Goal: Transaction & Acquisition: Purchase product/service

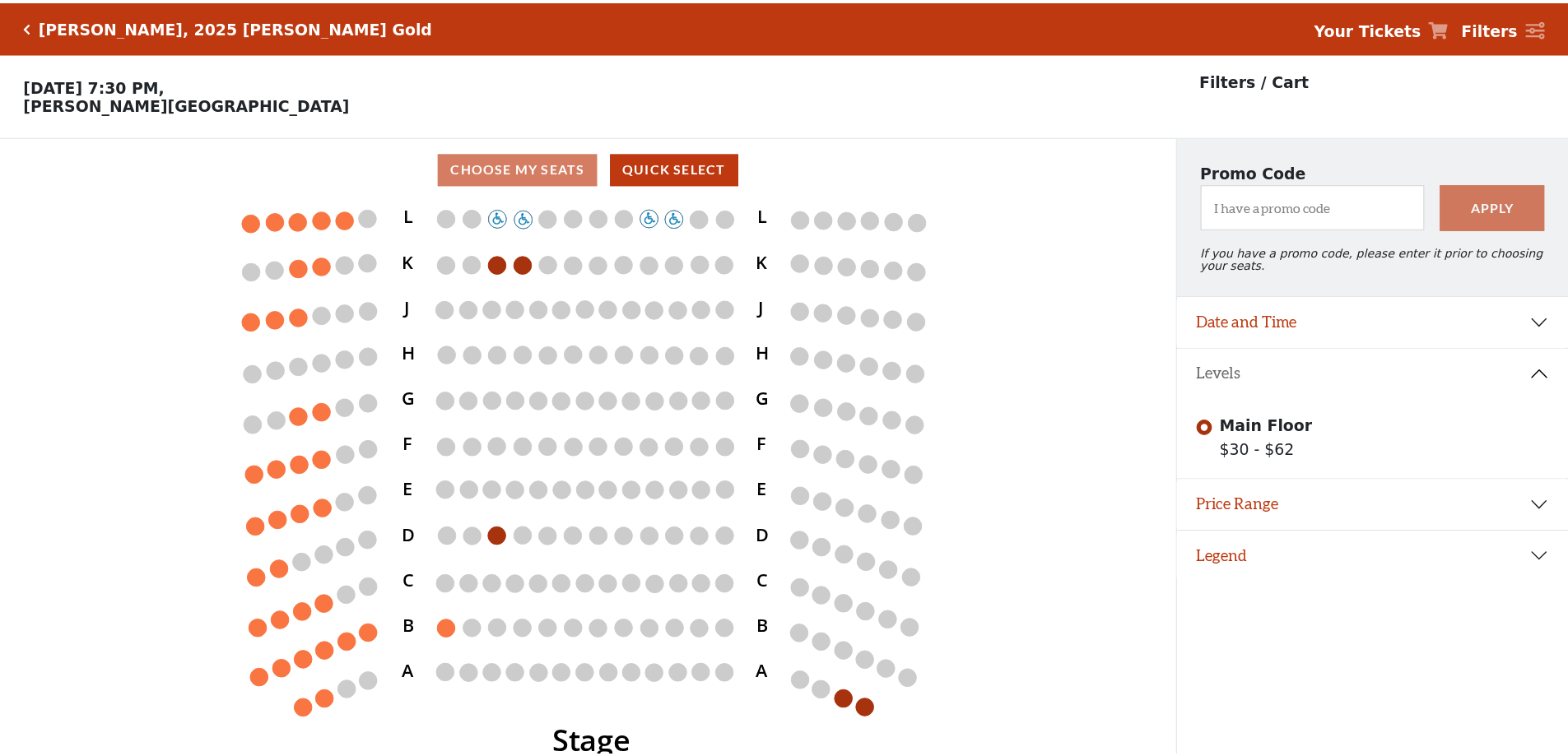
scroll to position [41, 0]
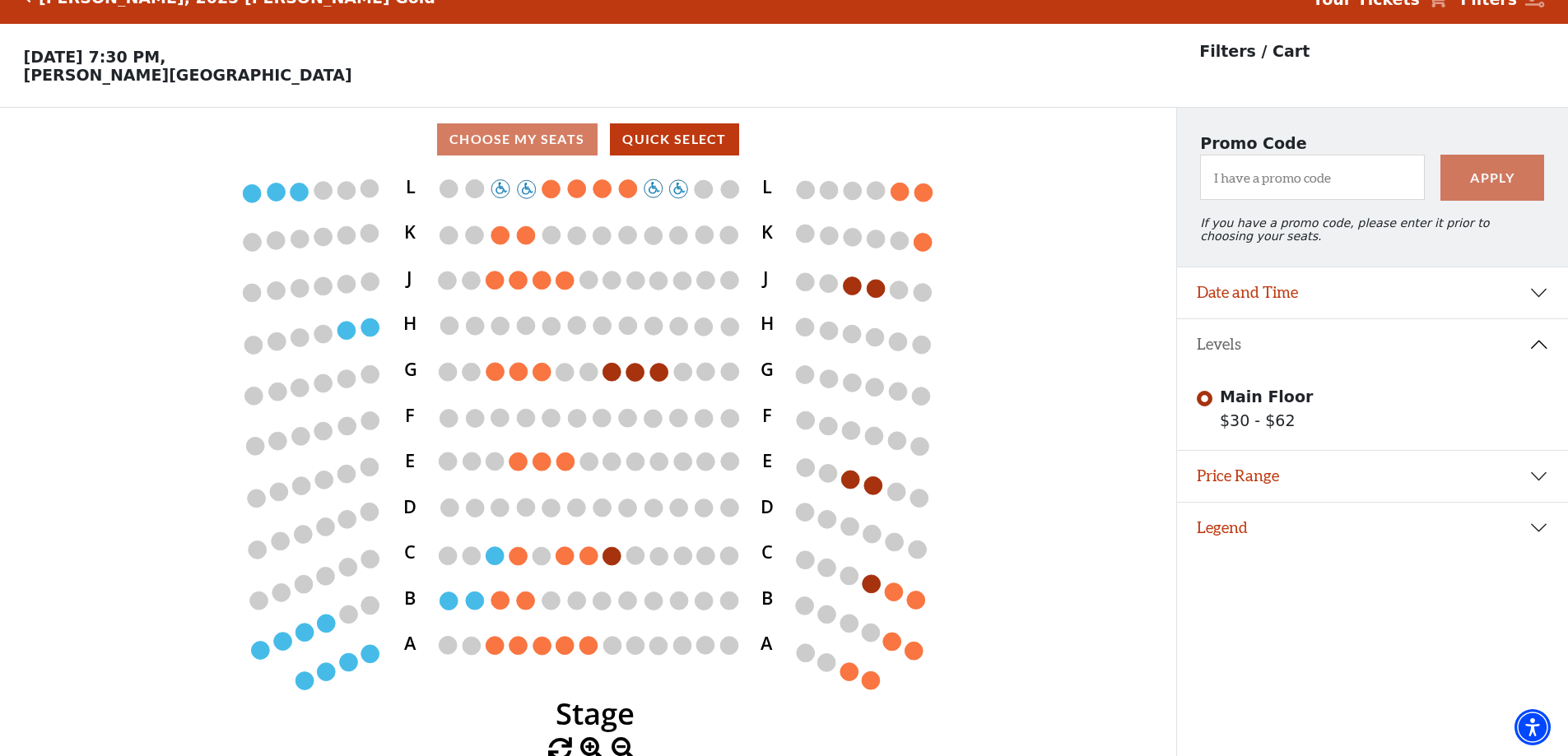
scroll to position [41, 0]
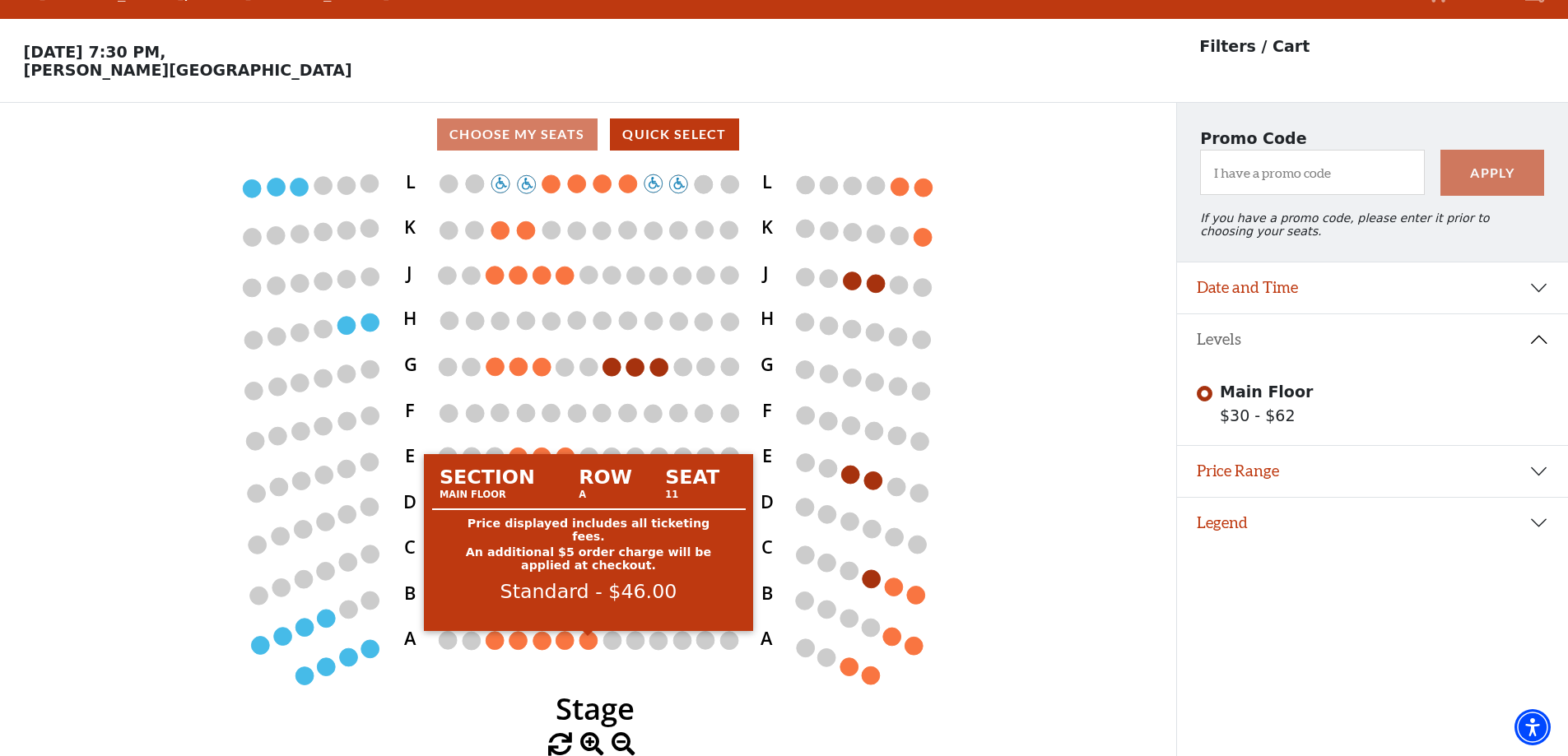
click at [589, 641] on circle at bounding box center [588, 640] width 18 height 18
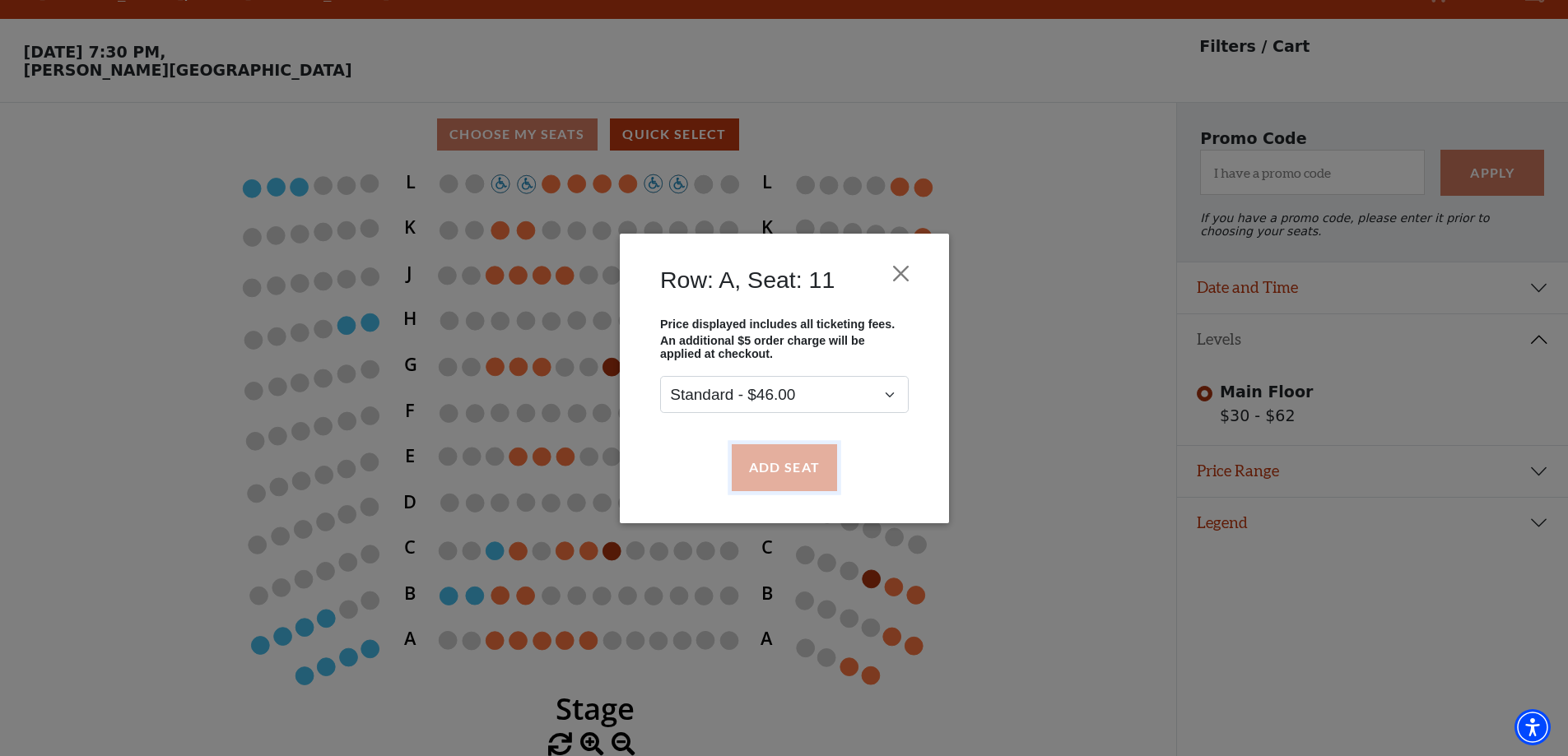
click at [784, 469] on button "Add Seat" at bounding box center [784, 467] width 106 height 46
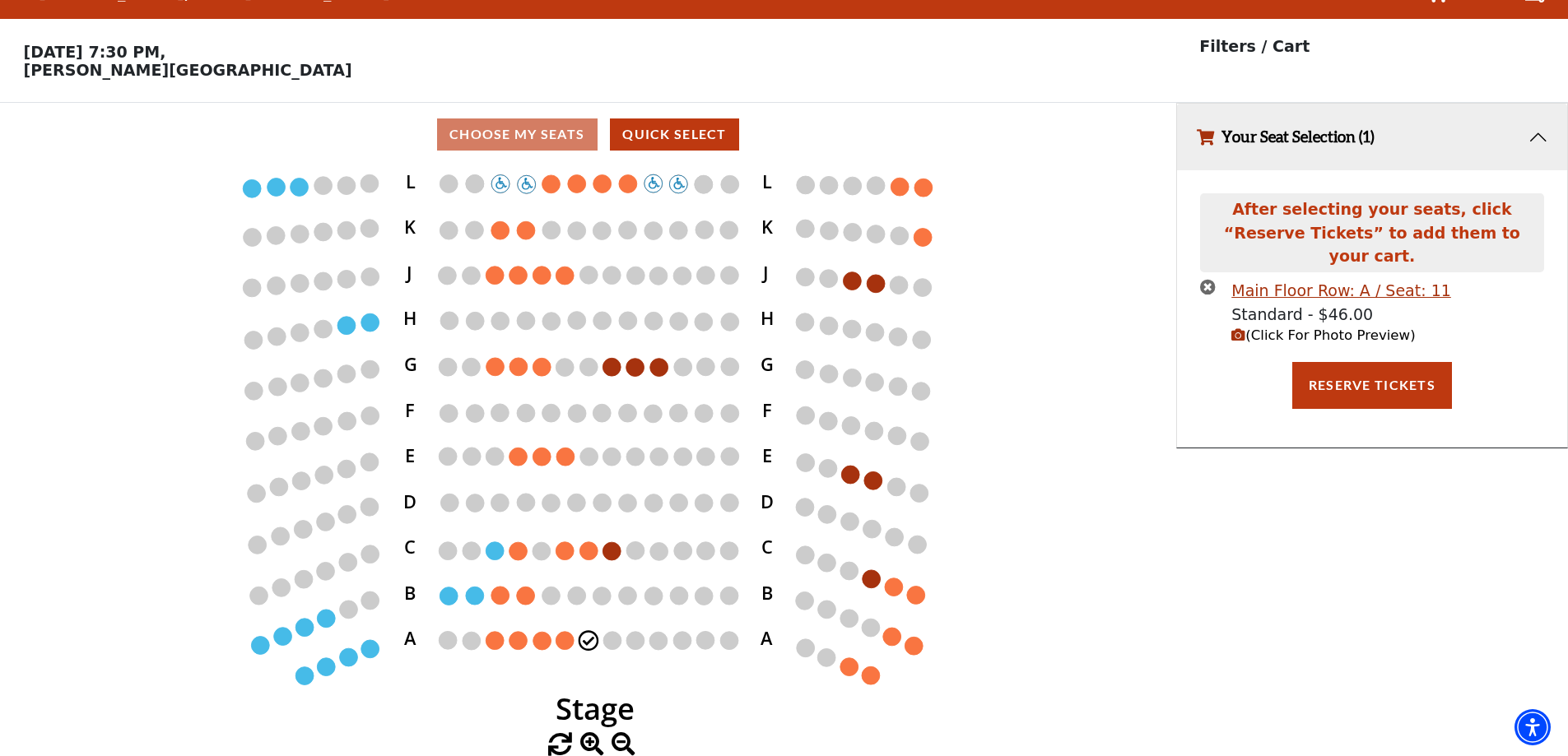
scroll to position [0, 0]
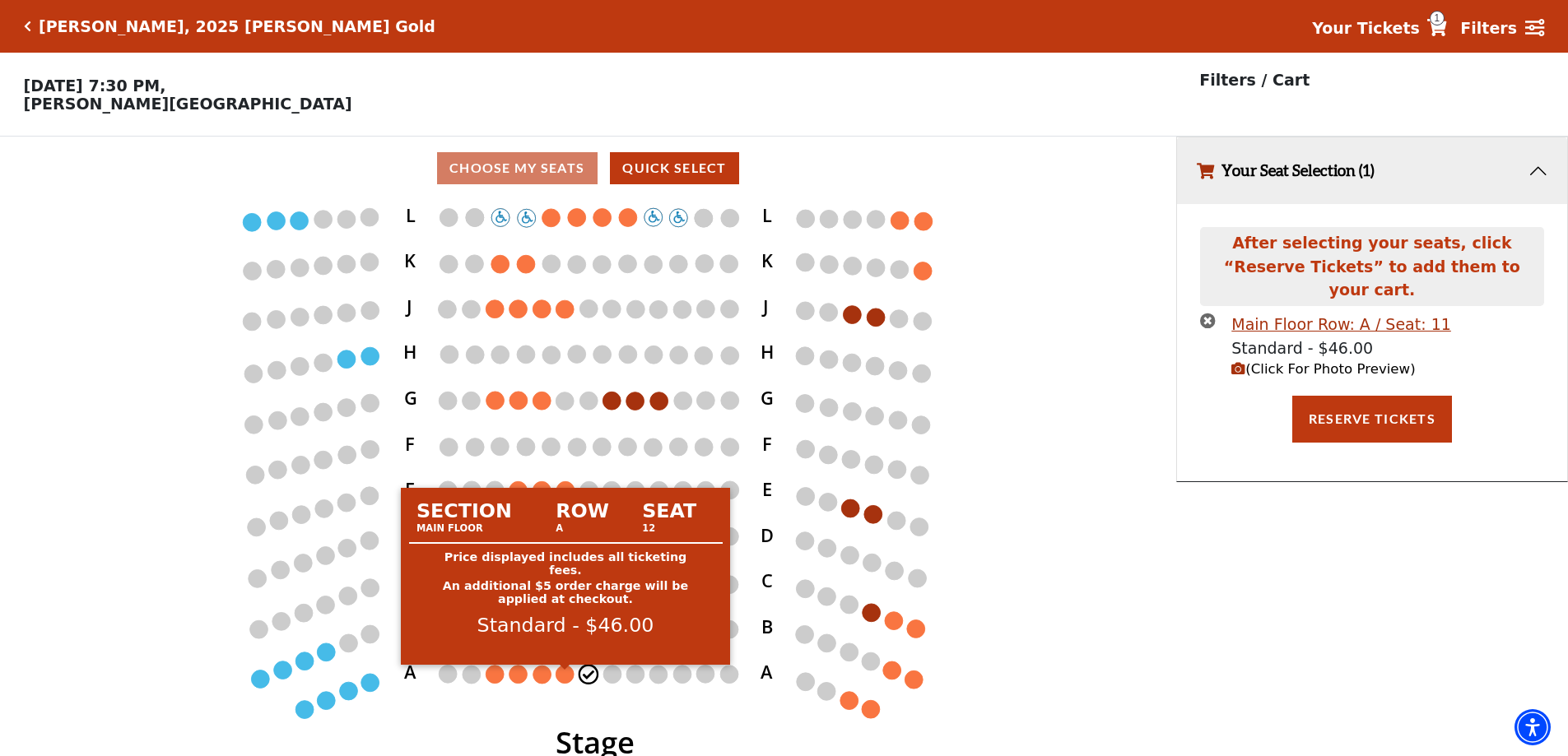
click at [562, 676] on circle at bounding box center [565, 674] width 18 height 18
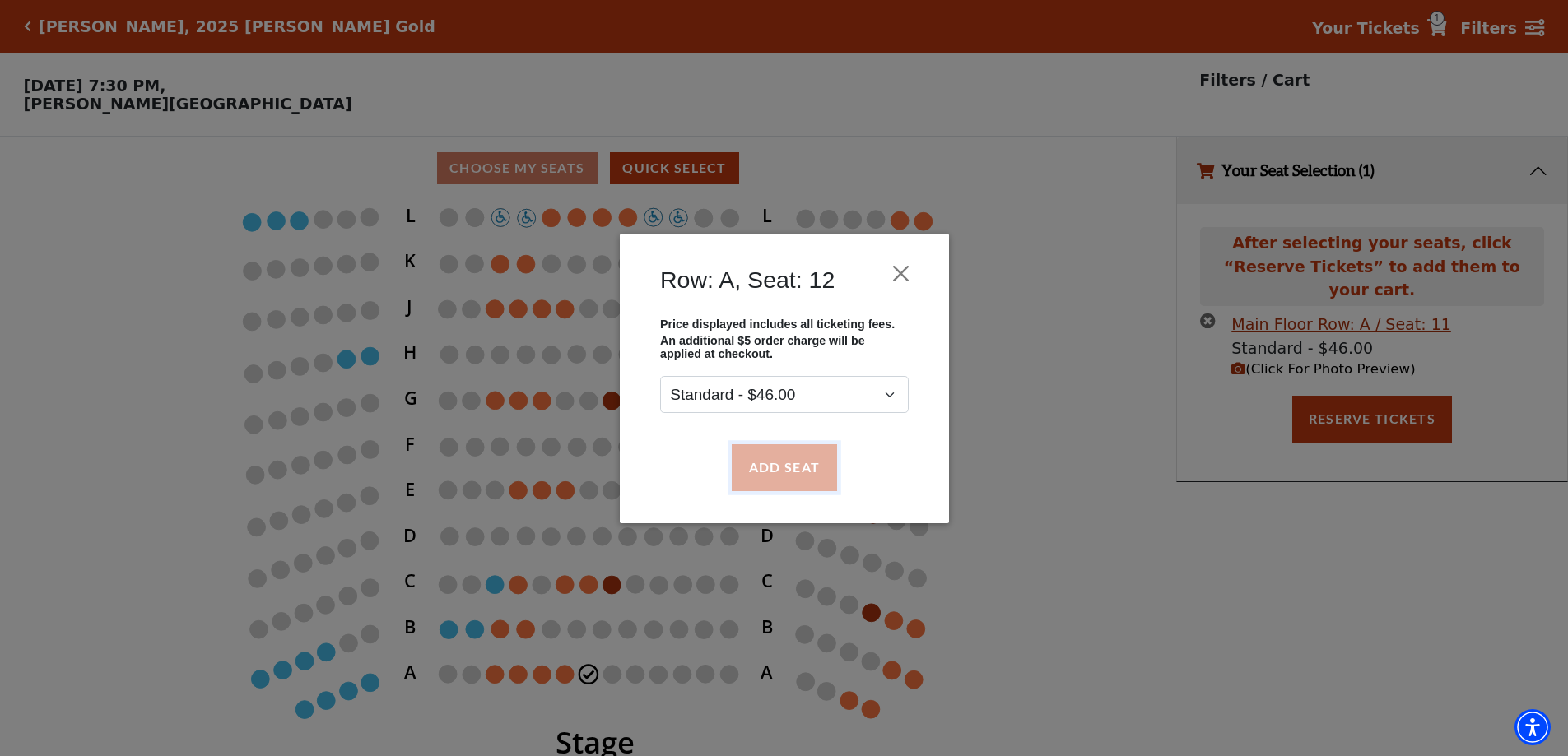
click at [788, 464] on button "Add Seat" at bounding box center [784, 467] width 106 height 46
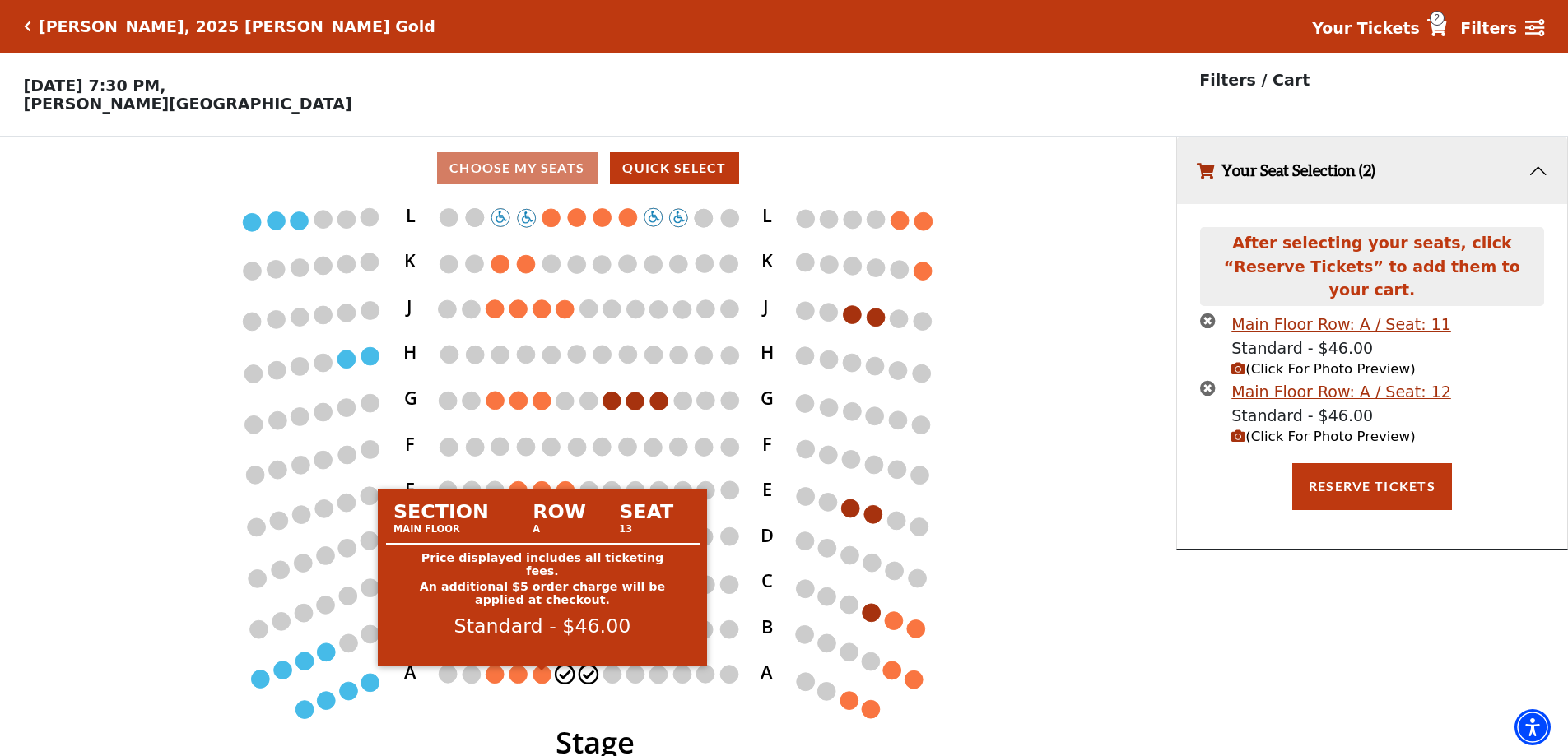
click at [537, 680] on circle at bounding box center [542, 675] width 18 height 18
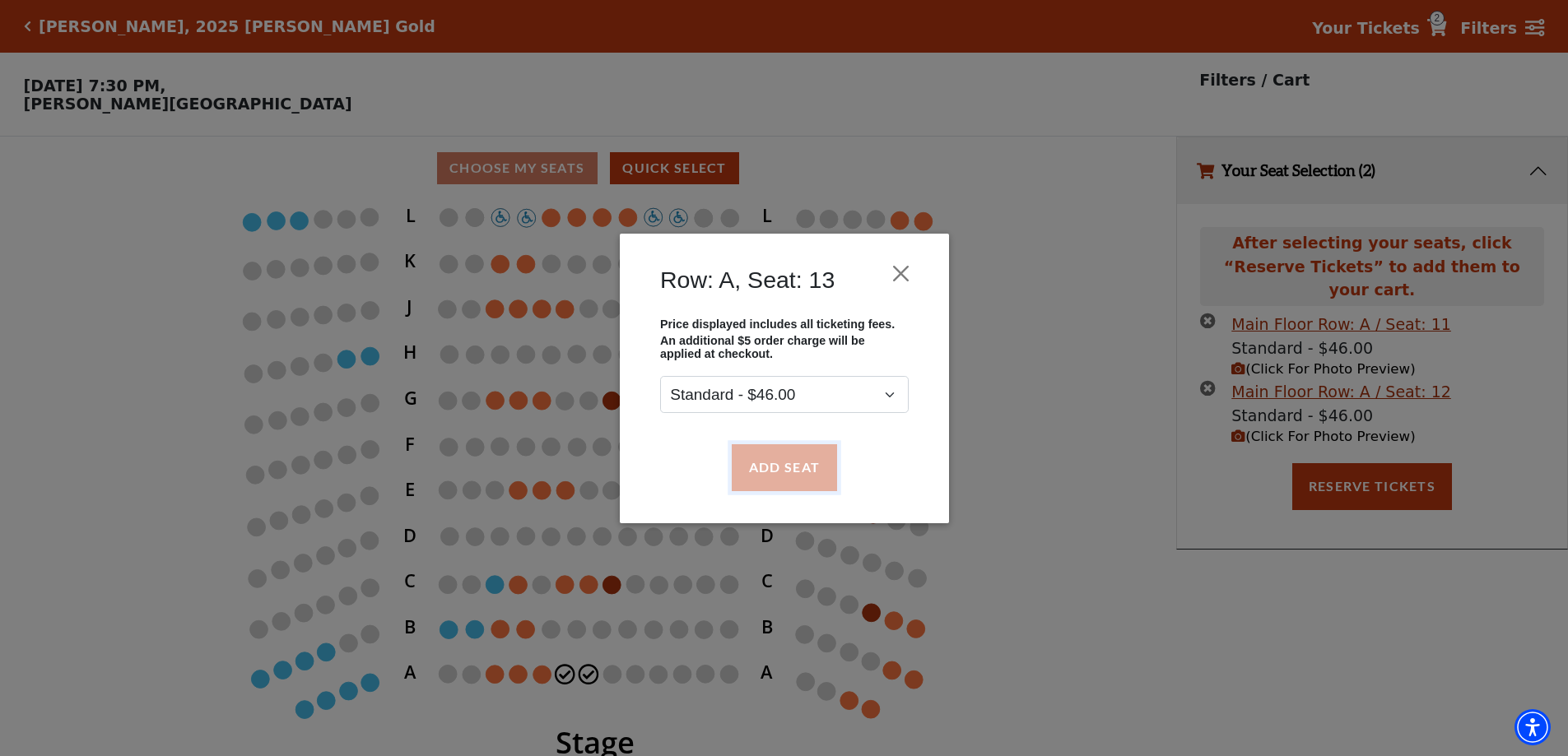
click at [795, 482] on button "Add Seat" at bounding box center [784, 467] width 106 height 46
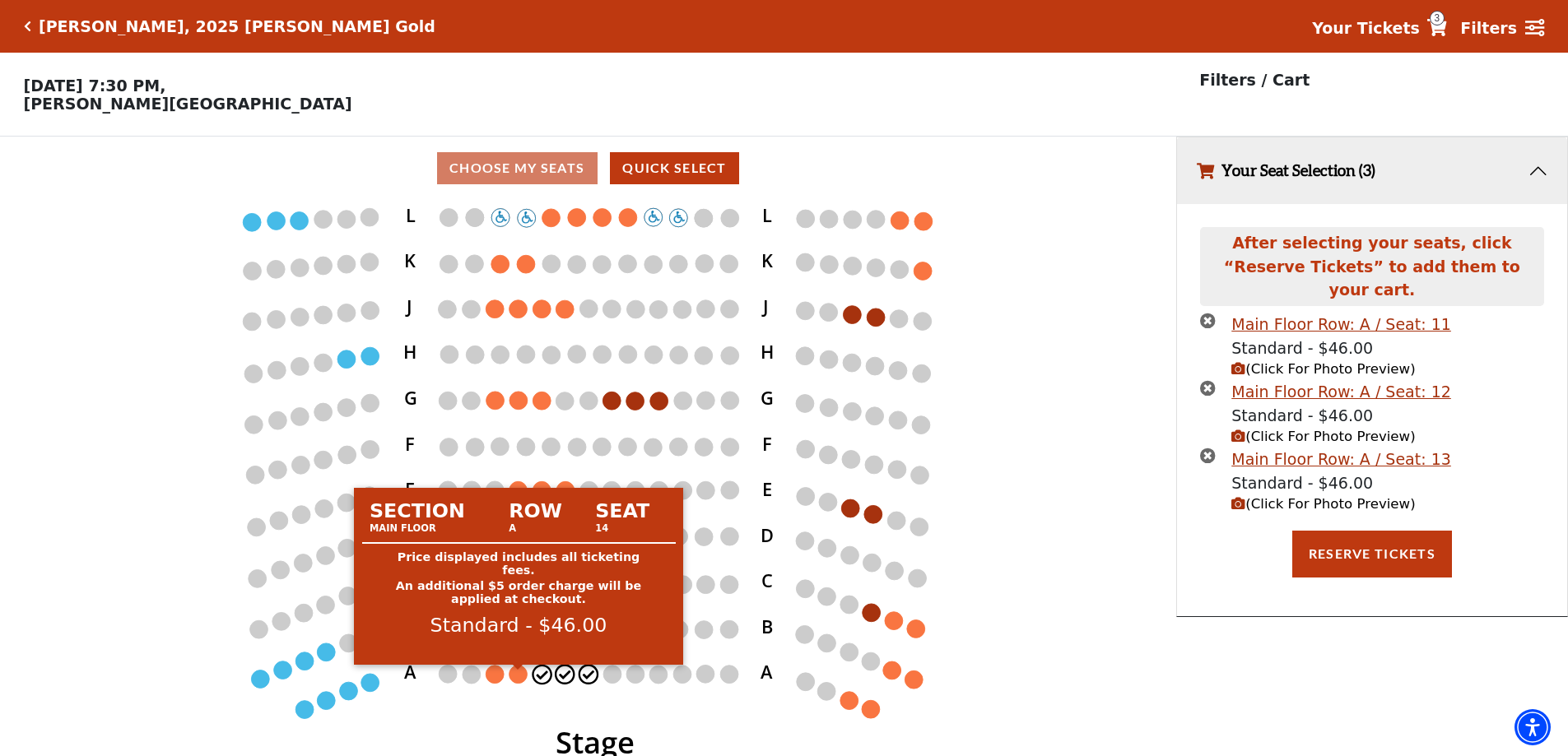
click at [512, 683] on circle at bounding box center [518, 674] width 18 height 18
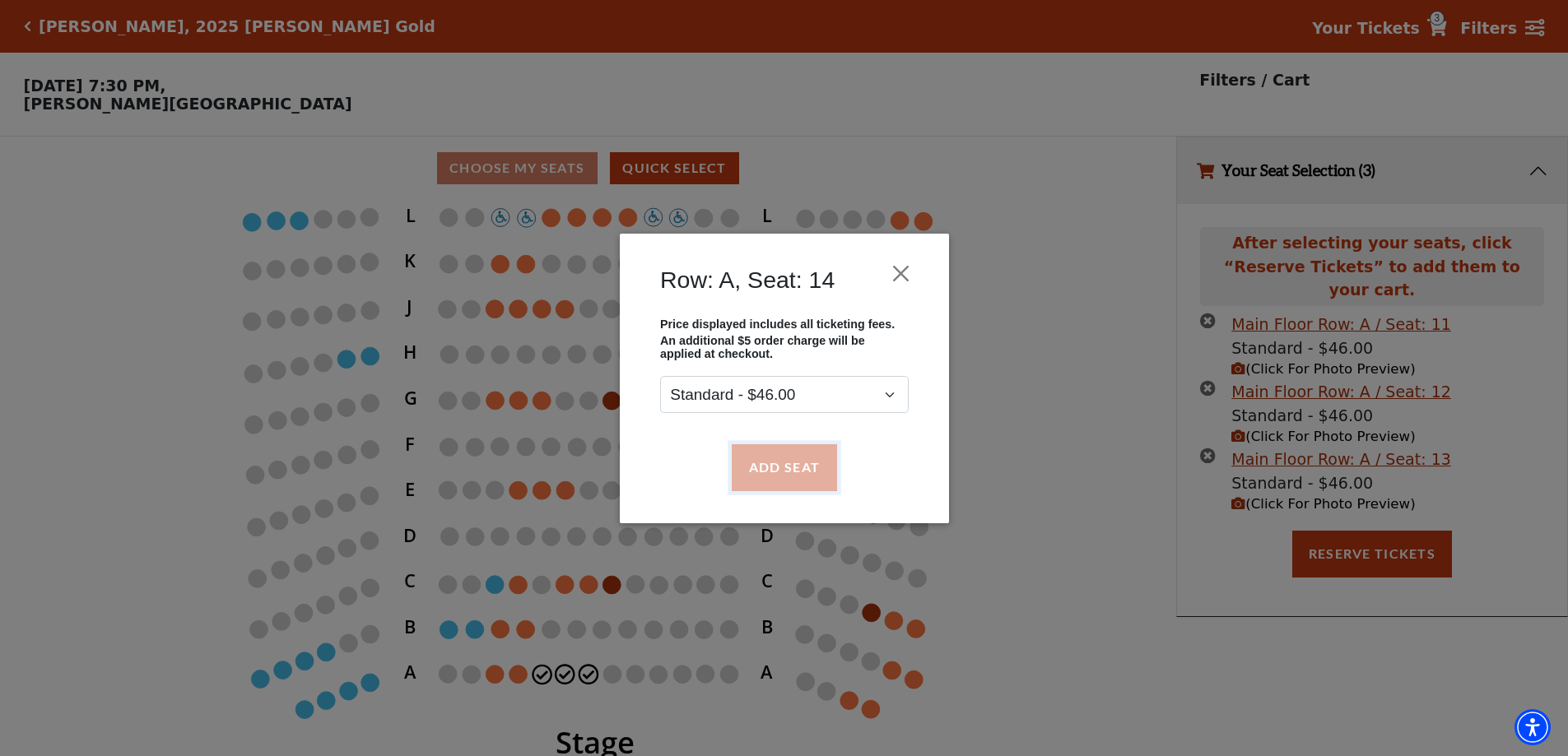
click at [801, 464] on button "Add Seat" at bounding box center [784, 467] width 106 height 46
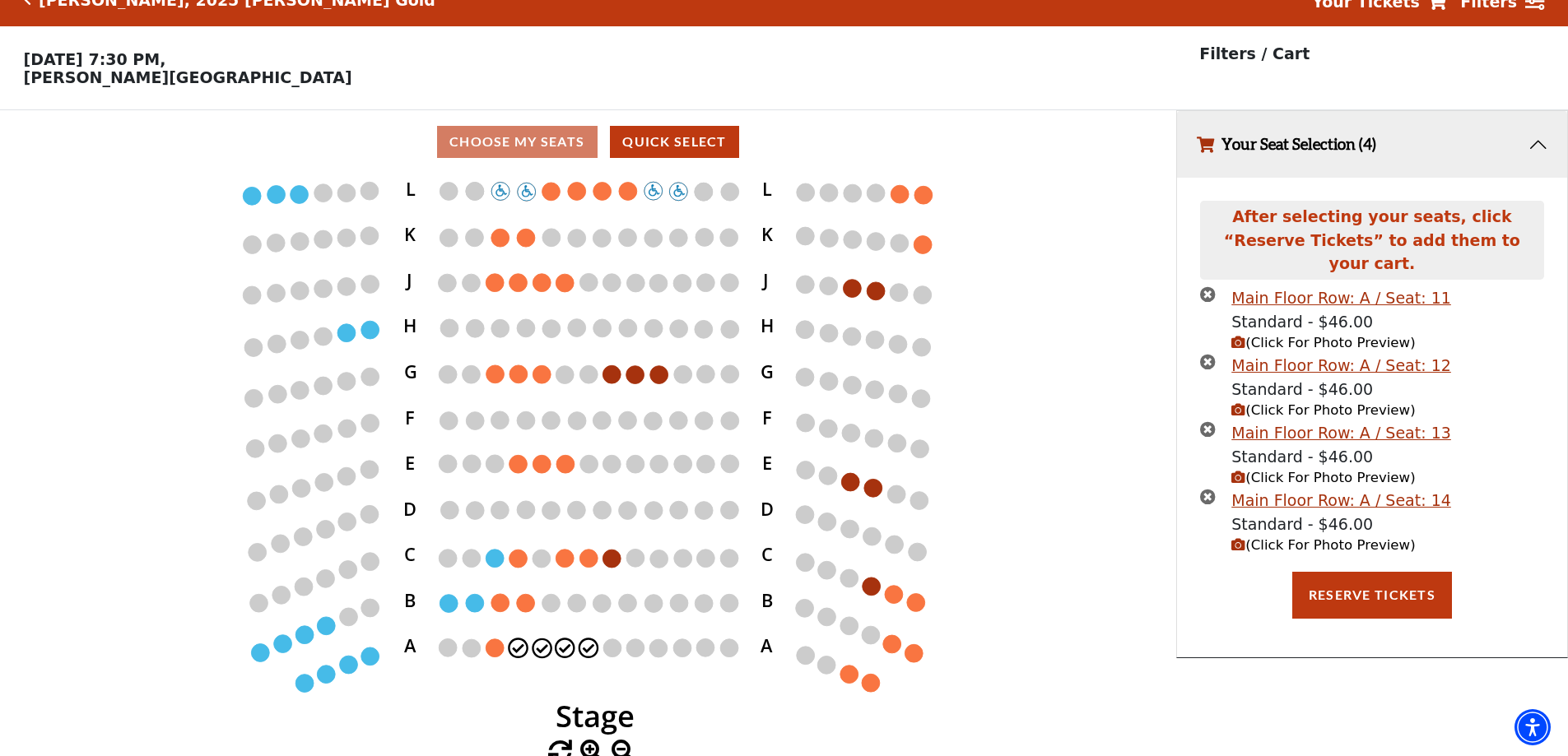
scroll to position [41, 0]
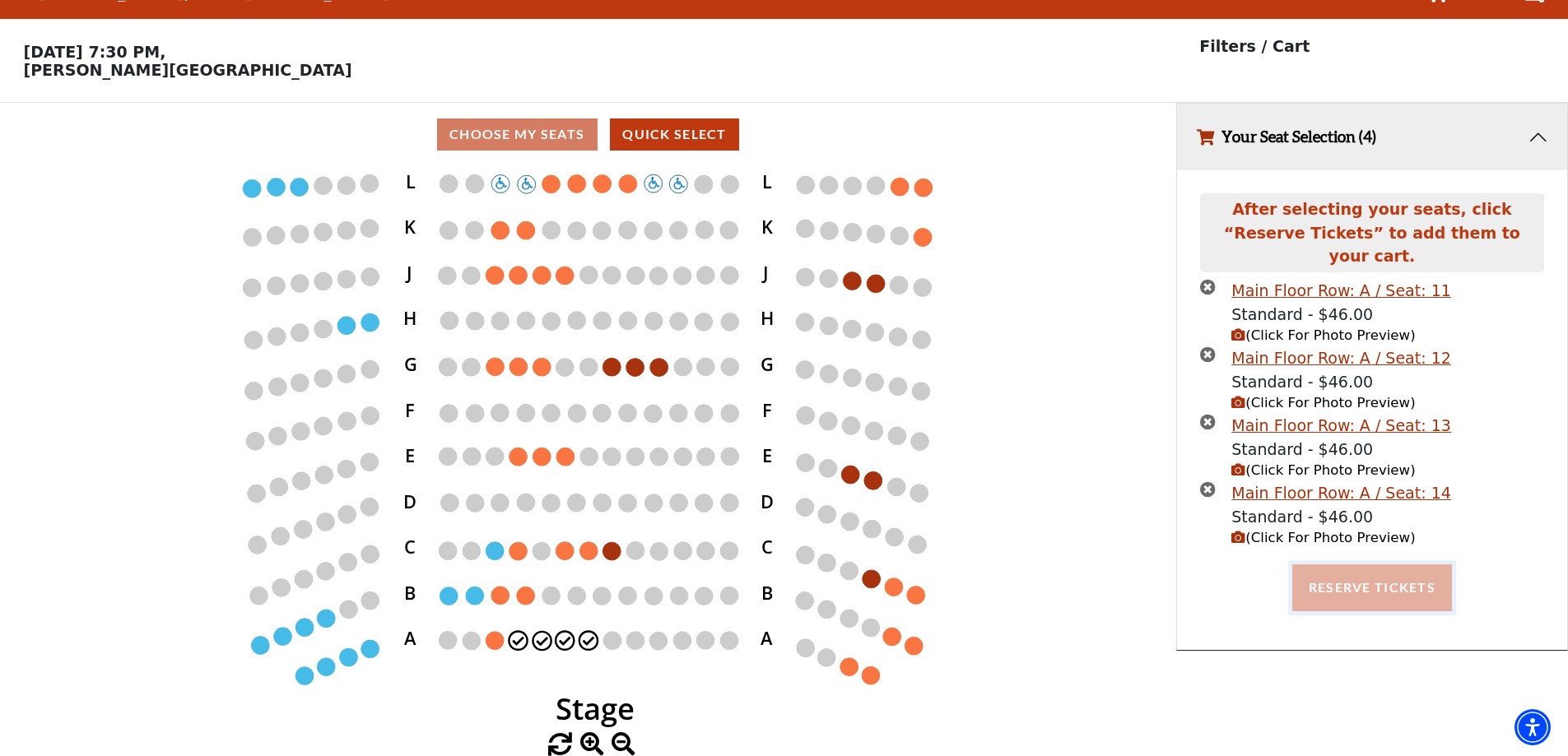
click at [1386, 565] on button "Reserve Tickets" at bounding box center [1372, 587] width 160 height 46
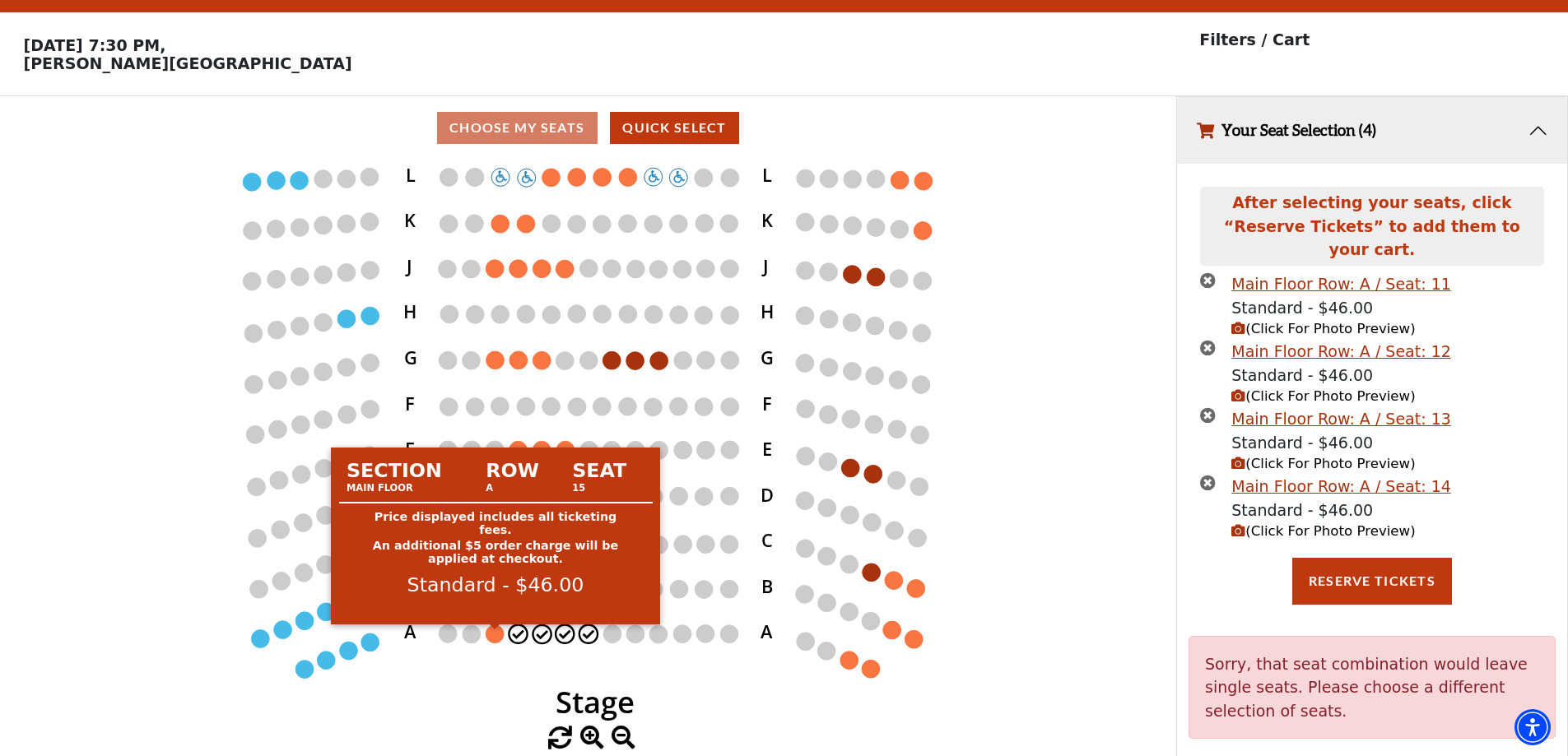
click at [492, 643] on circle at bounding box center [495, 633] width 18 height 18
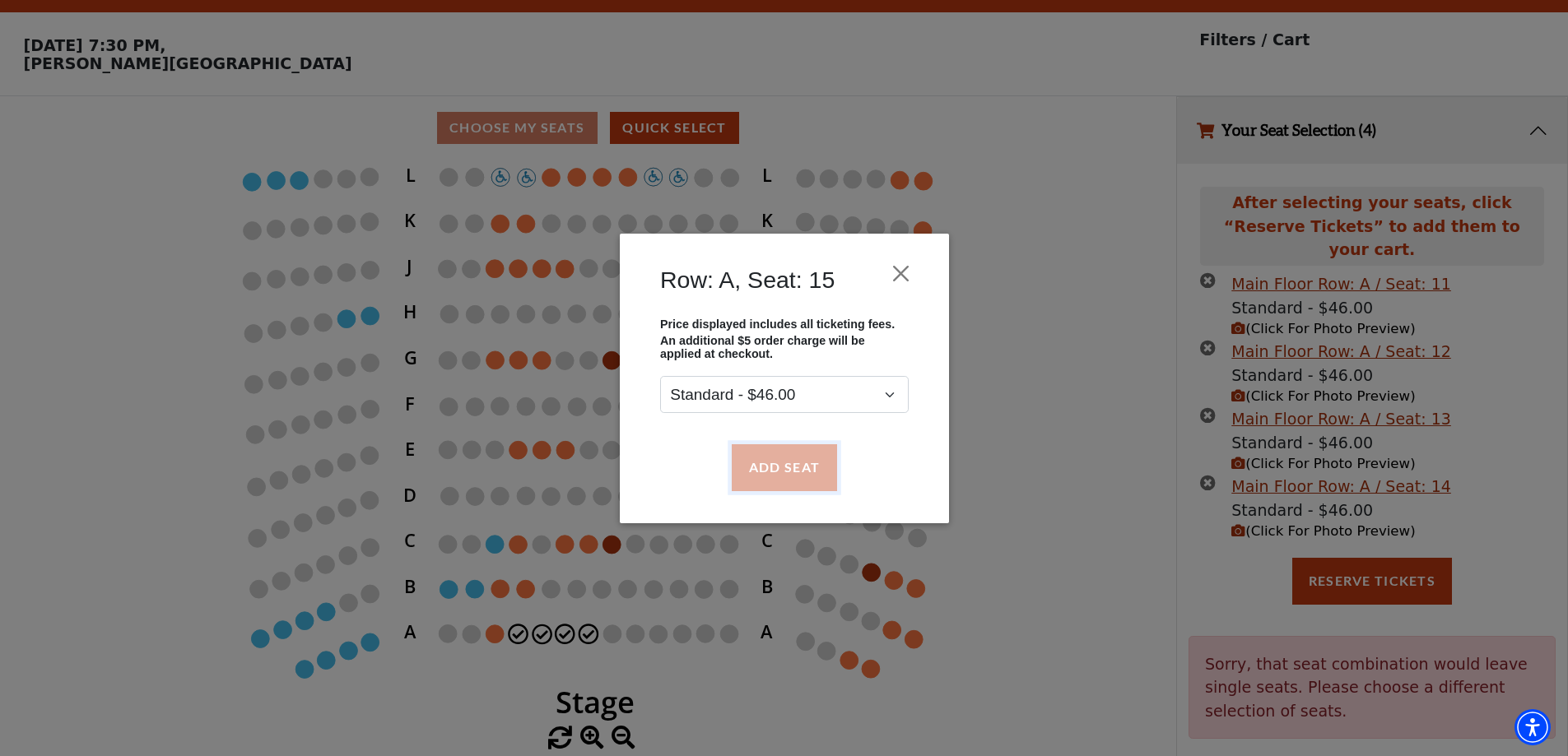
click at [790, 460] on button "Add Seat" at bounding box center [784, 467] width 106 height 46
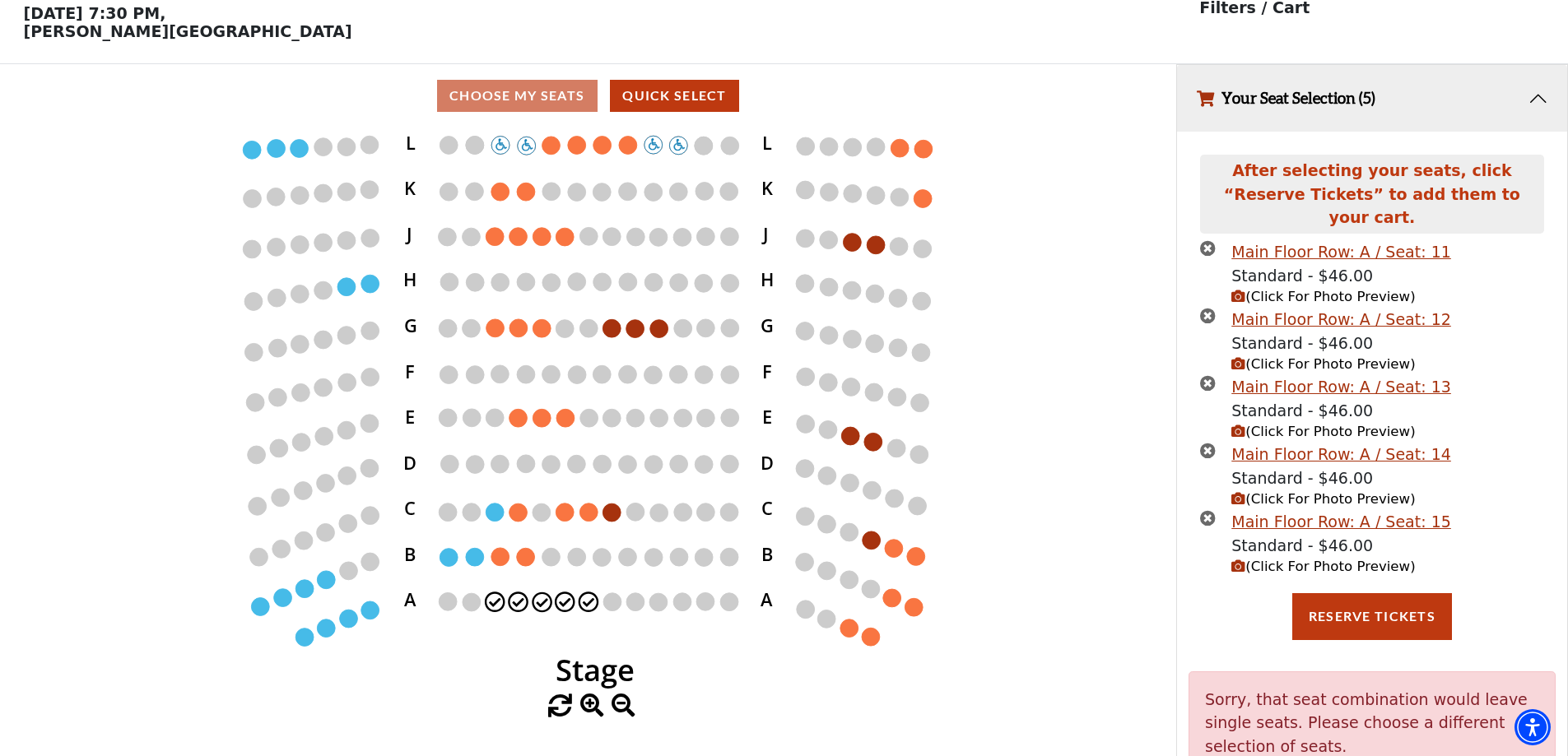
scroll to position [129, 0]
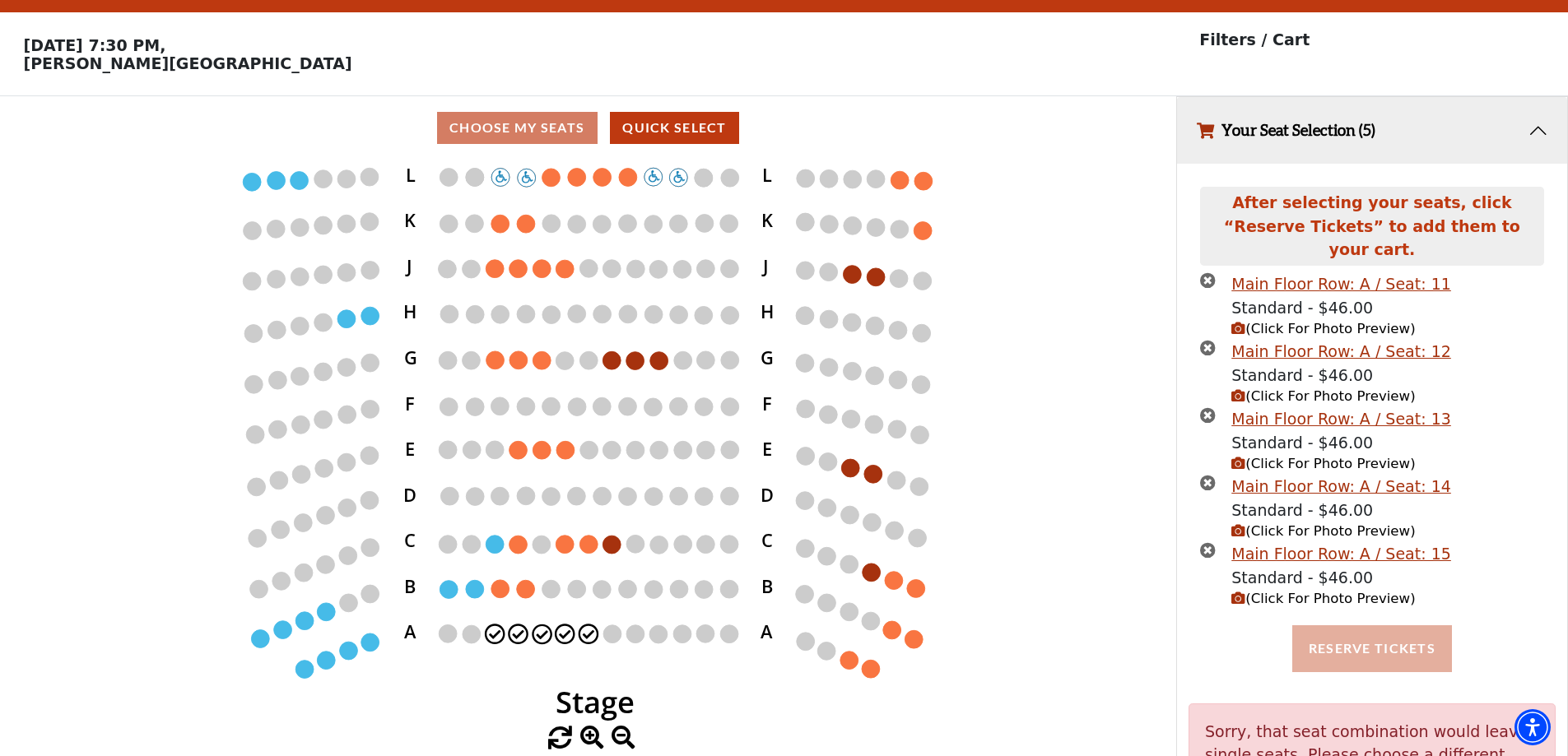
click at [1354, 548] on div "Main Floor Row: A / Seat: 15" at bounding box center [1341, 554] width 220 height 24
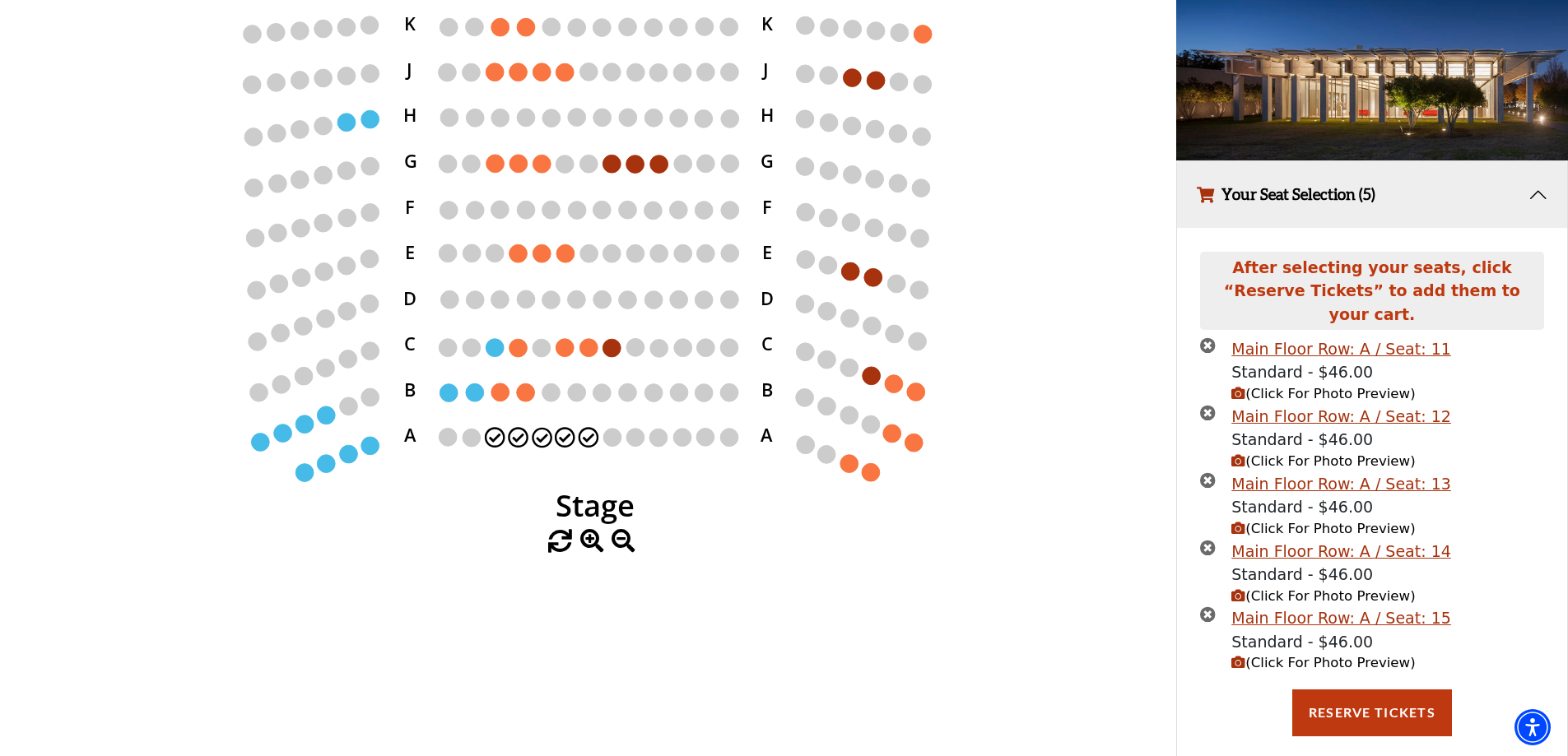
scroll to position [240, 0]
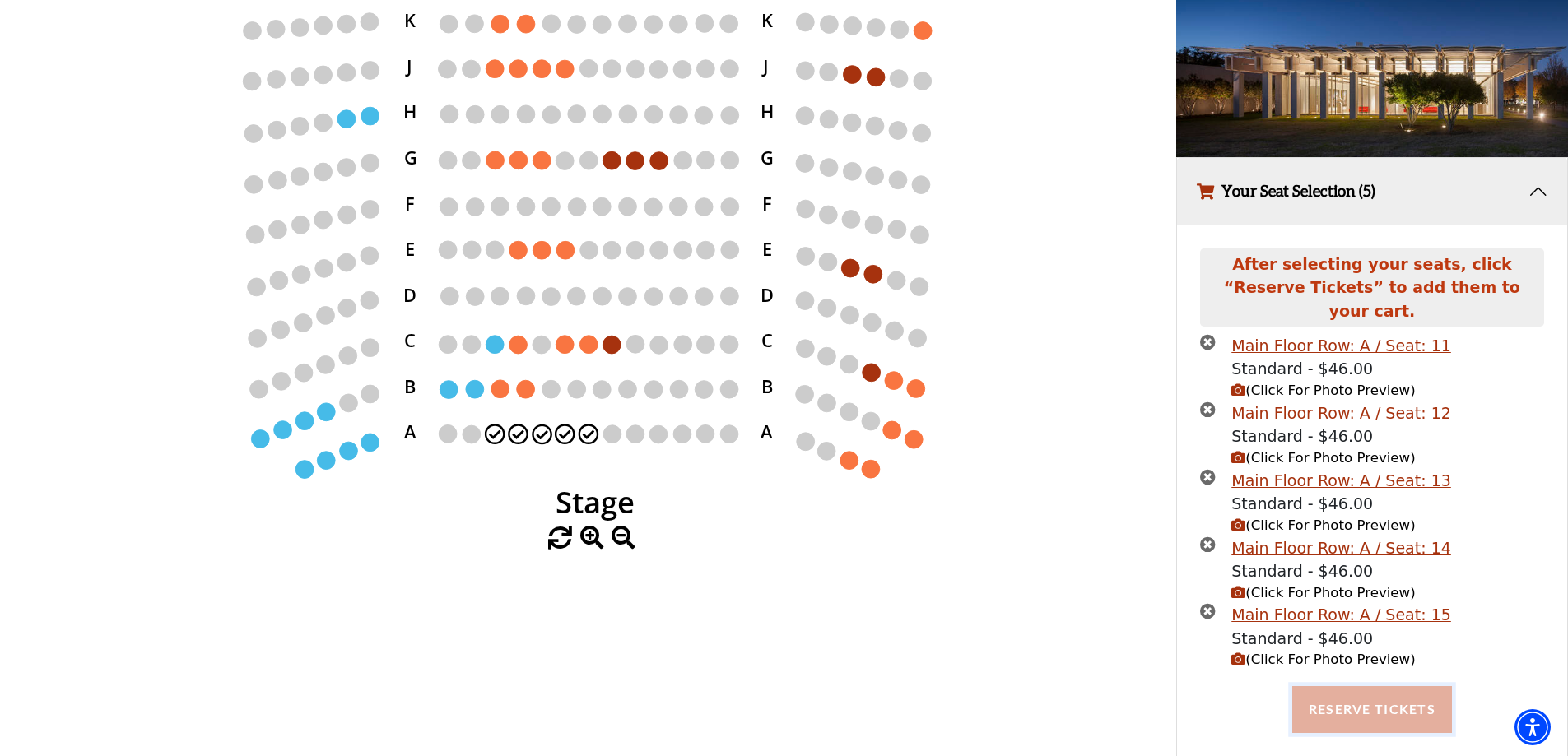
click at [1389, 687] on button "Reserve Tickets" at bounding box center [1372, 709] width 160 height 46
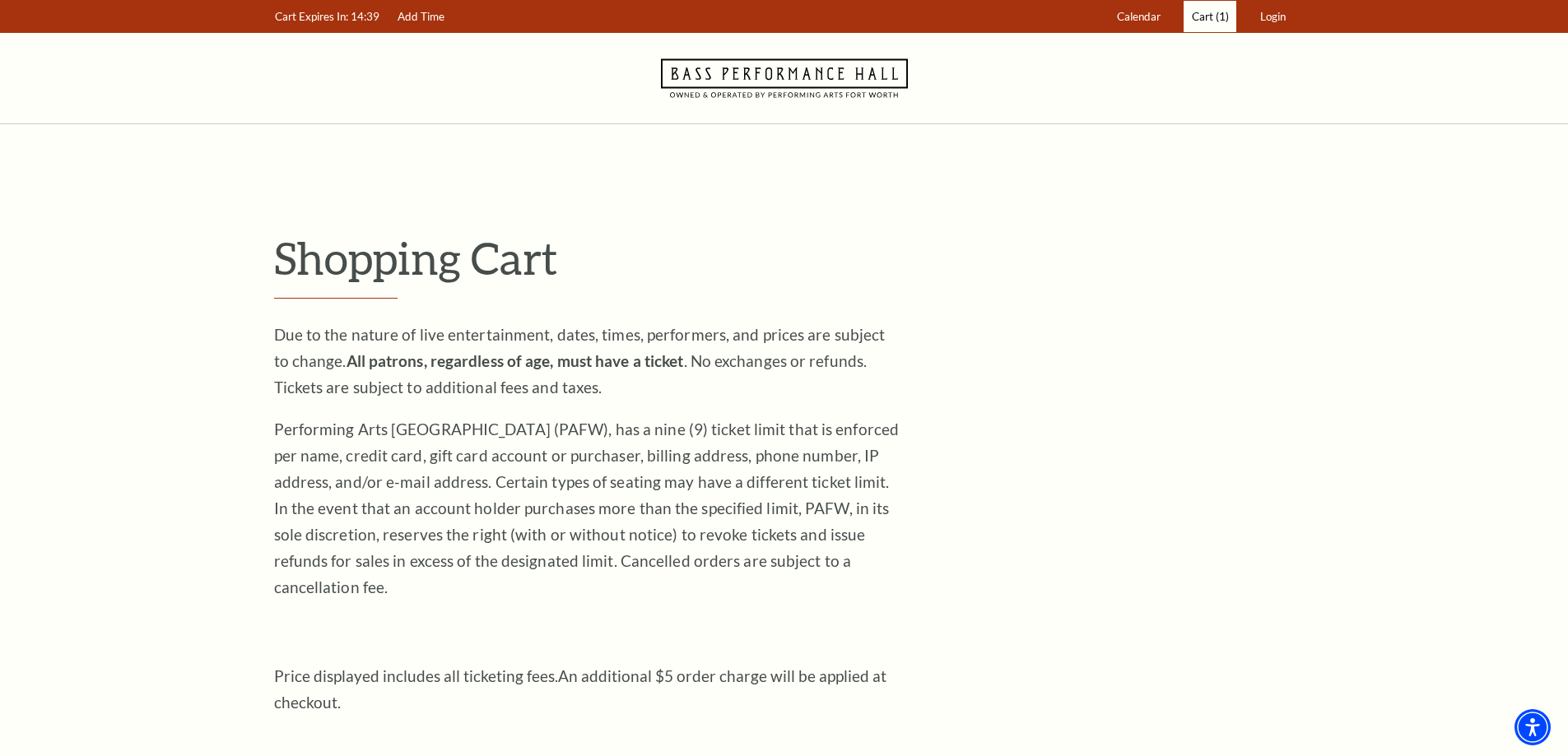
click at [1204, 23] on link "Cart (1)" at bounding box center [1209, 16] width 53 height 32
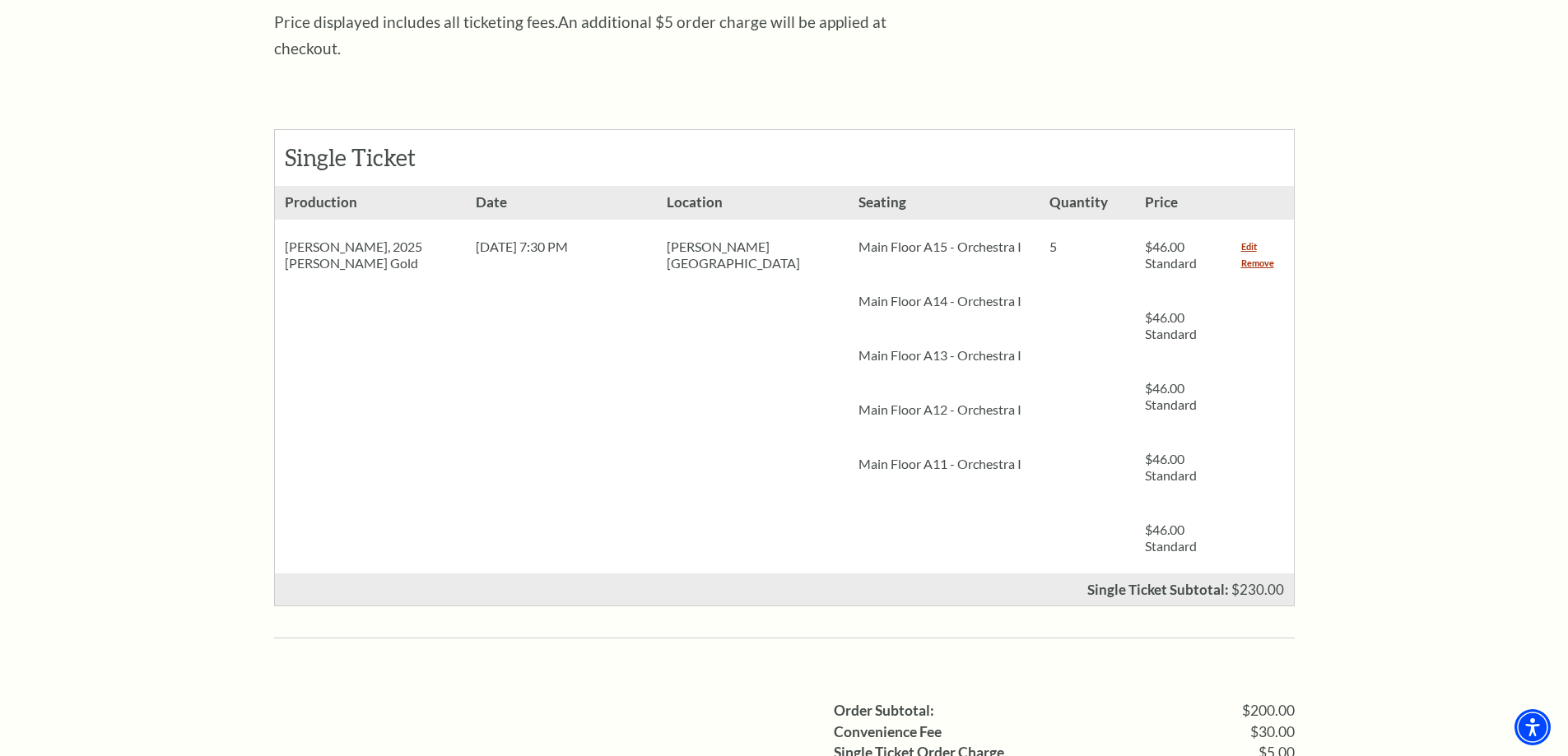
scroll to position [576, 0]
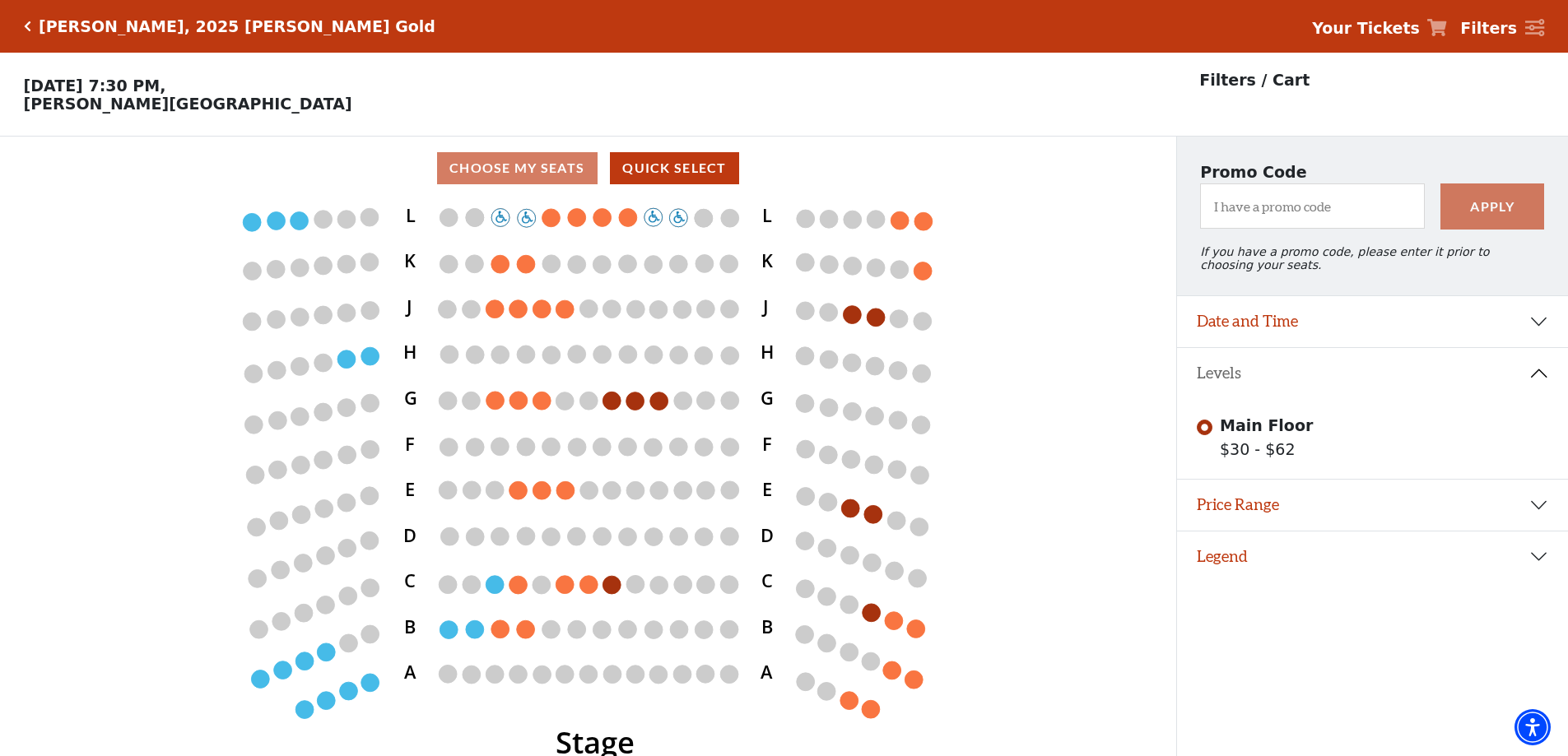
click at [1447, 25] on icon at bounding box center [1437, 28] width 20 height 17
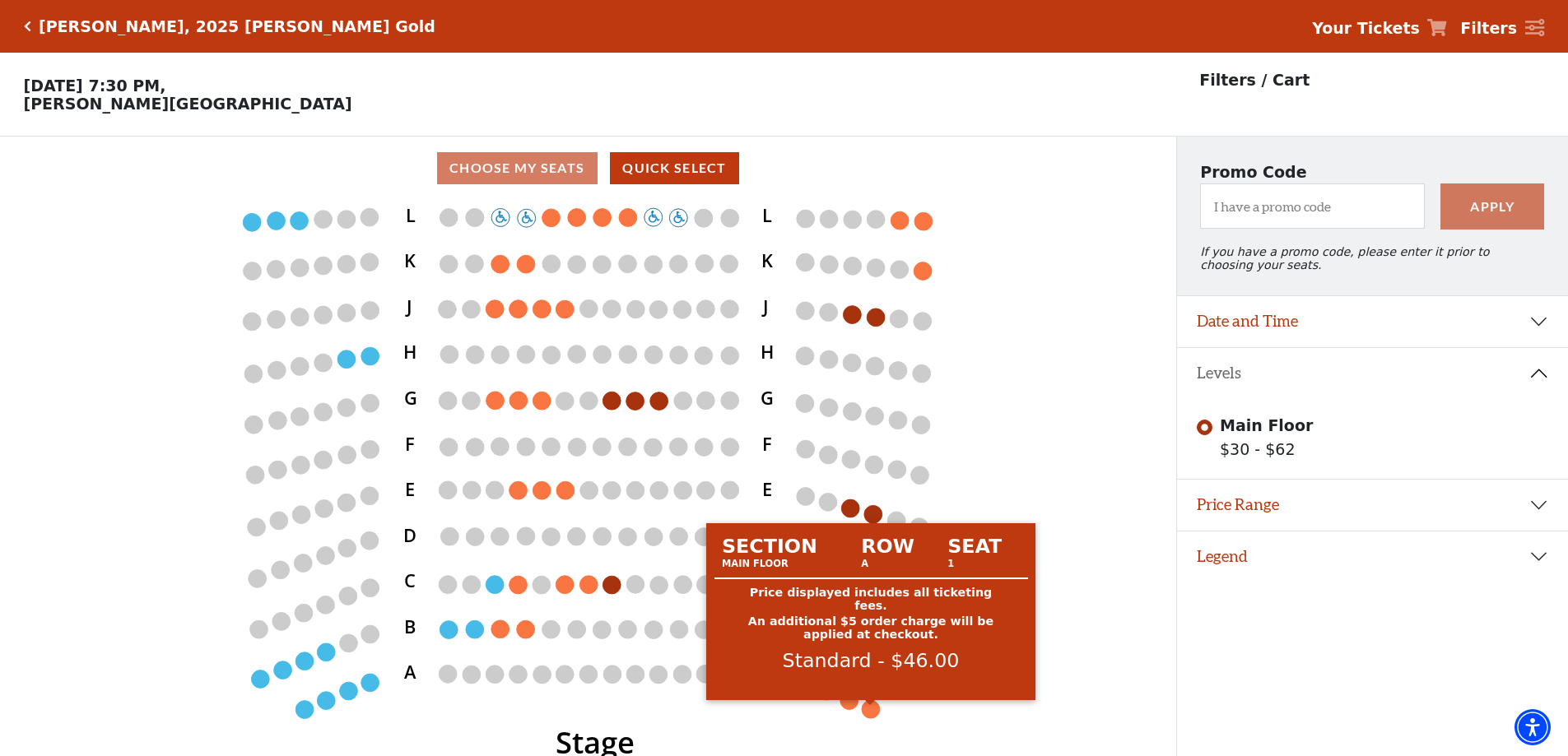
click at [874, 718] on circle at bounding box center [870, 709] width 18 height 18
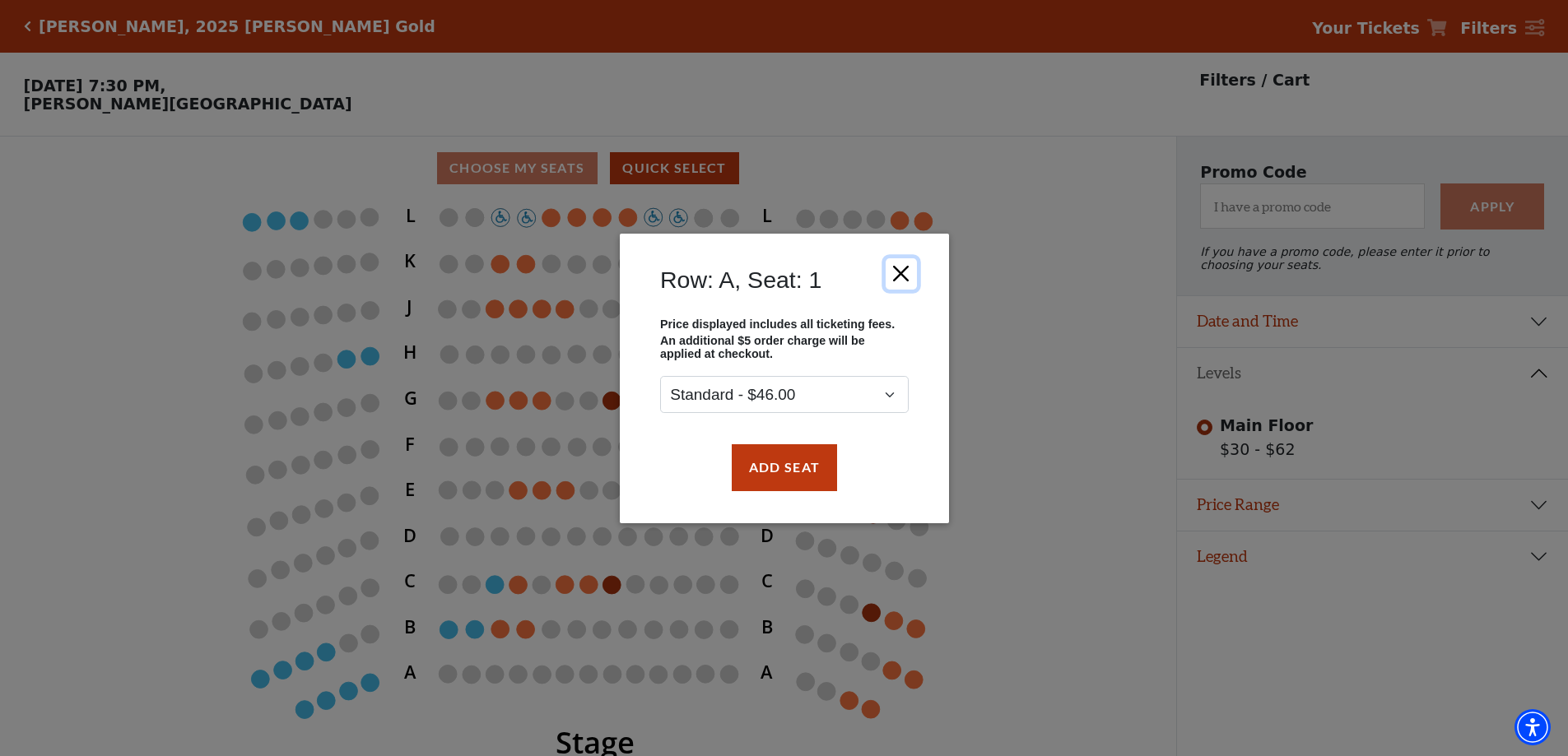
click at [900, 269] on button "Close" at bounding box center [900, 273] width 31 height 31
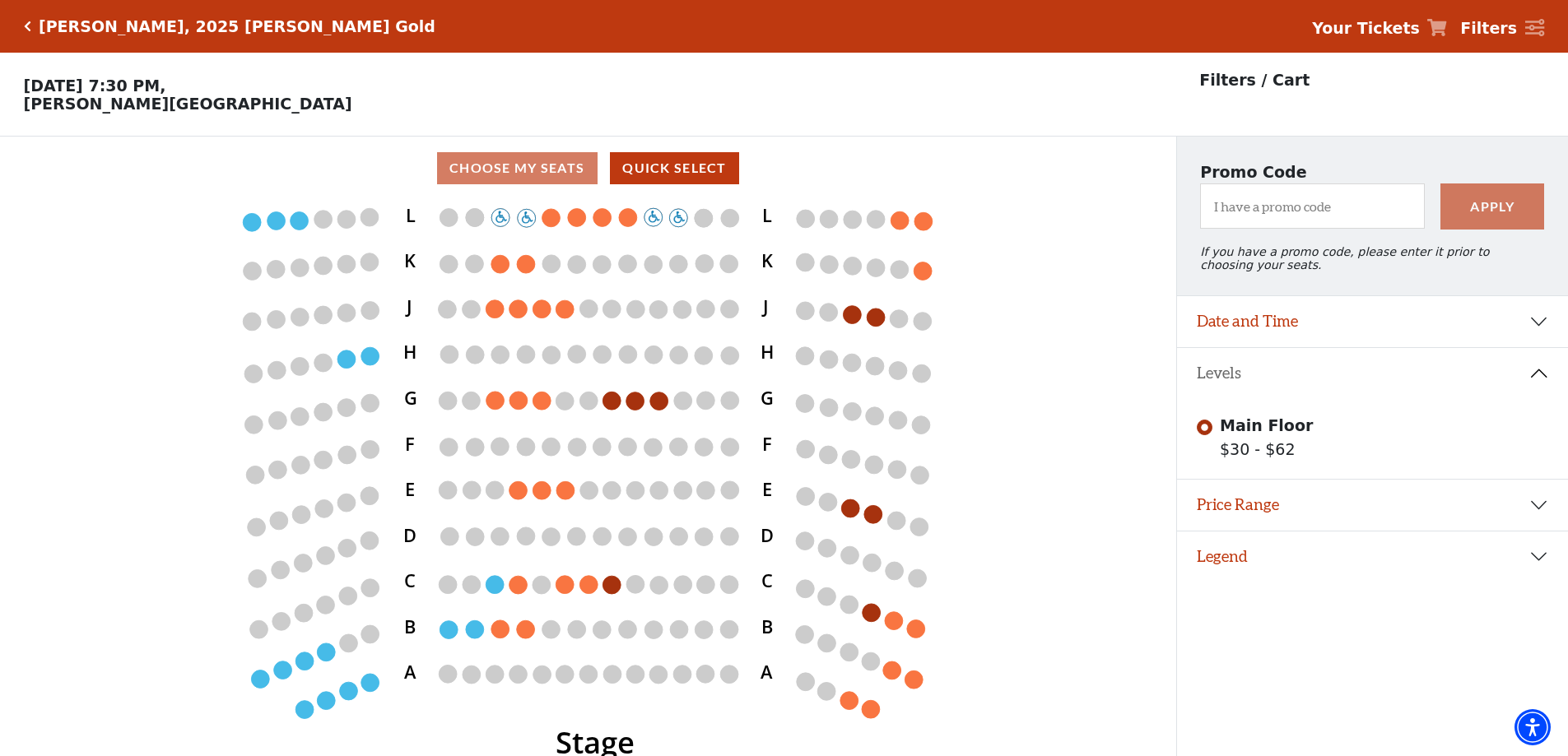
scroll to position [41, 0]
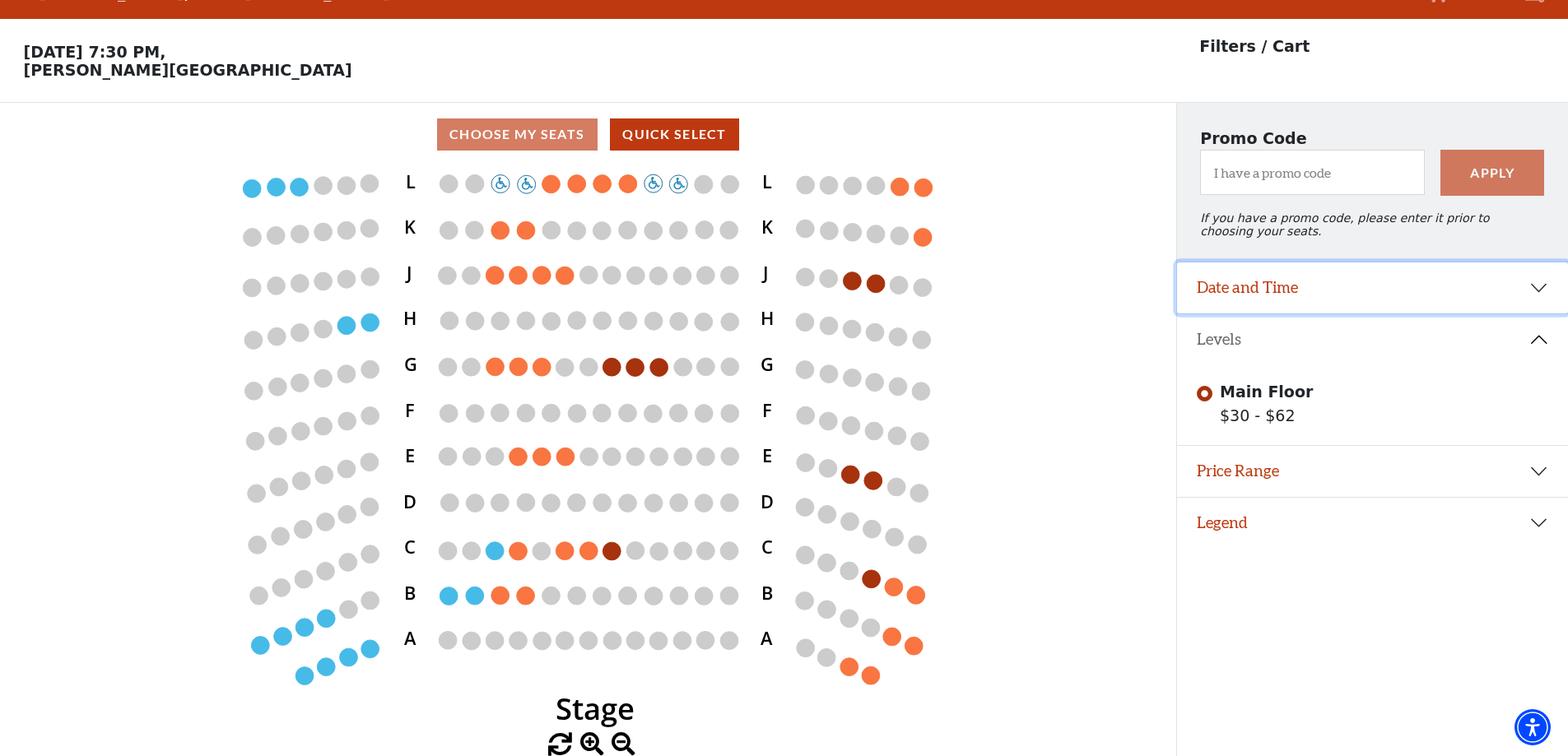
click at [1552, 297] on button "Date and Time" at bounding box center [1373, 288] width 391 height 51
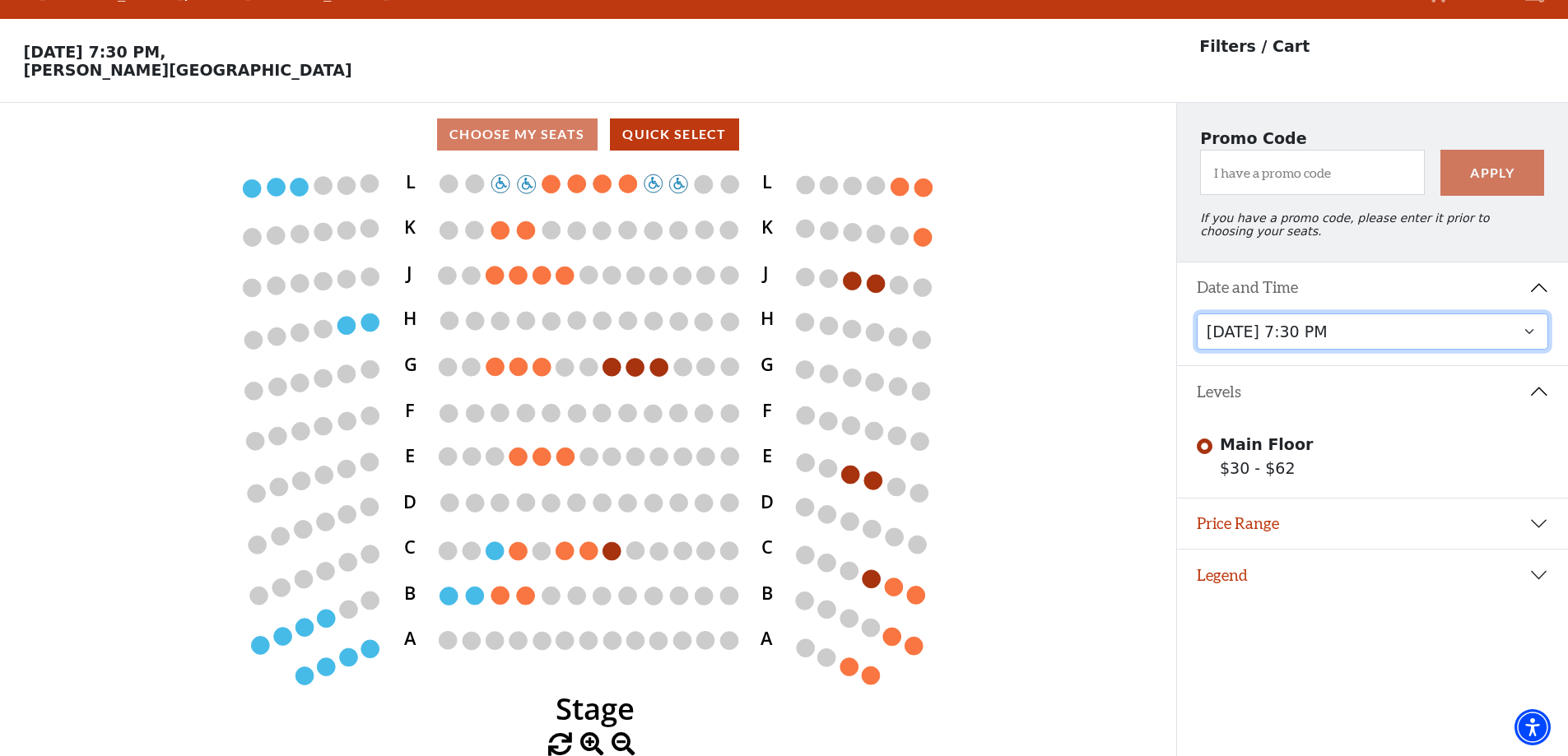
click at [1537, 343] on select "Wednesday, October 1 at 7:30 PM Thursday, October 2 at 7:30 PM" at bounding box center [1372, 332] width 352 height 37
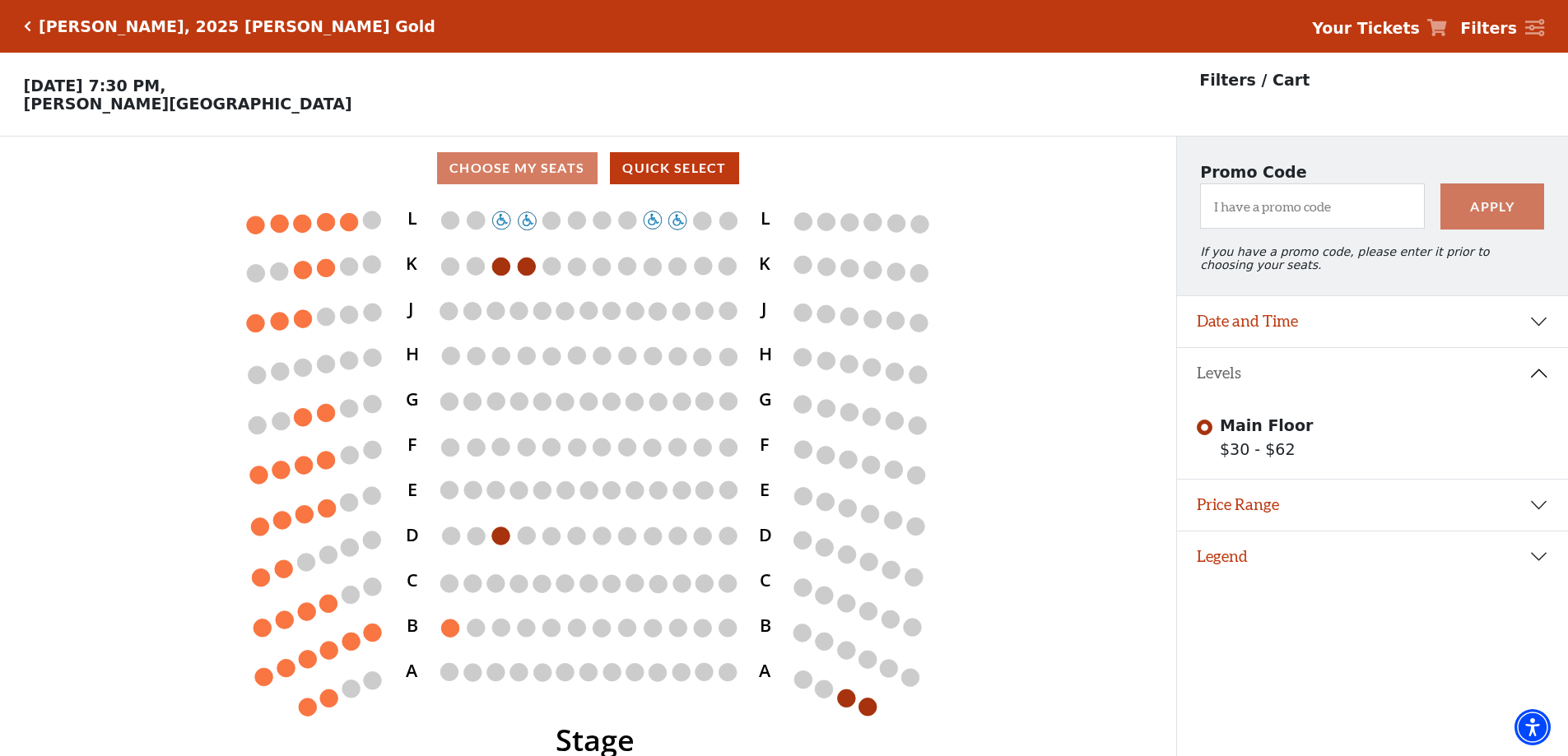
click at [560, 180] on div "Choose My Seats Quick Select" at bounding box center [588, 168] width 1176 height 32
click at [647, 178] on button "Quick Select" at bounding box center [674, 168] width 129 height 32
select select "6501"
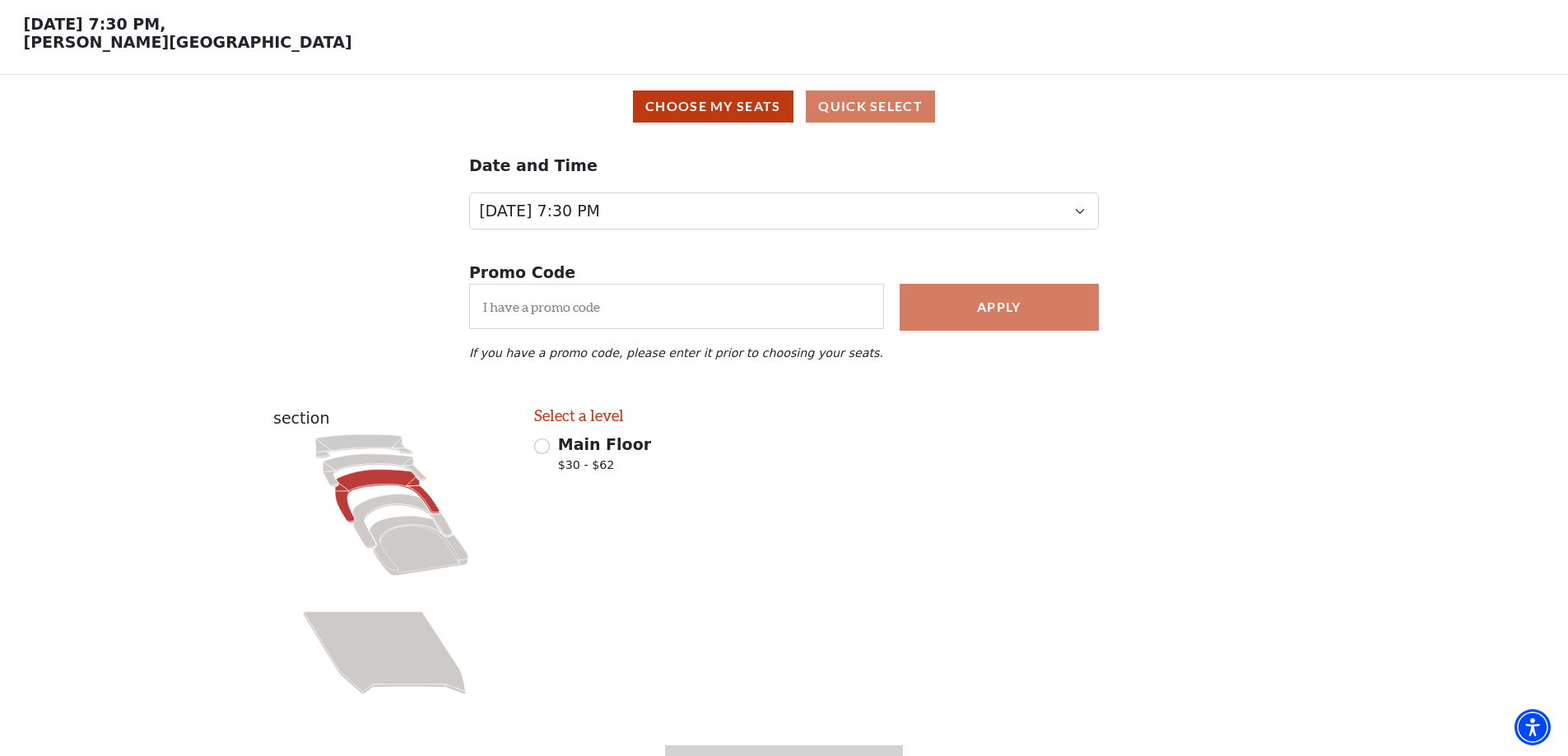
scroll to position [164, 0]
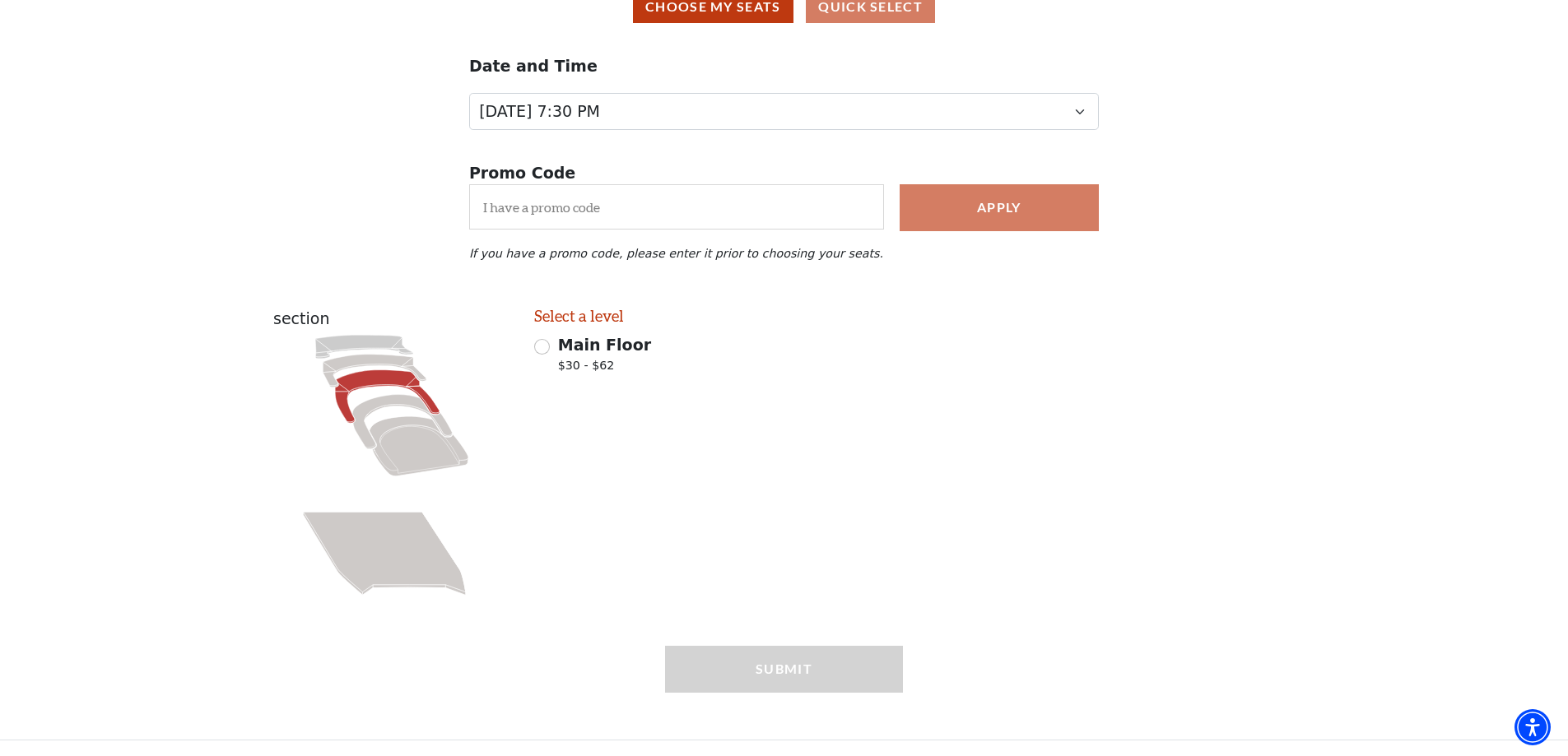
click at [382, 365] on icon at bounding box center [374, 370] width 104 height 33
click at [382, 366] on icon at bounding box center [374, 370] width 104 height 33
click at [376, 343] on icon at bounding box center [363, 347] width 98 height 24
click at [541, 353] on input "Main Floor $30 - $62" at bounding box center [542, 347] width 16 height 16
radio input "true"
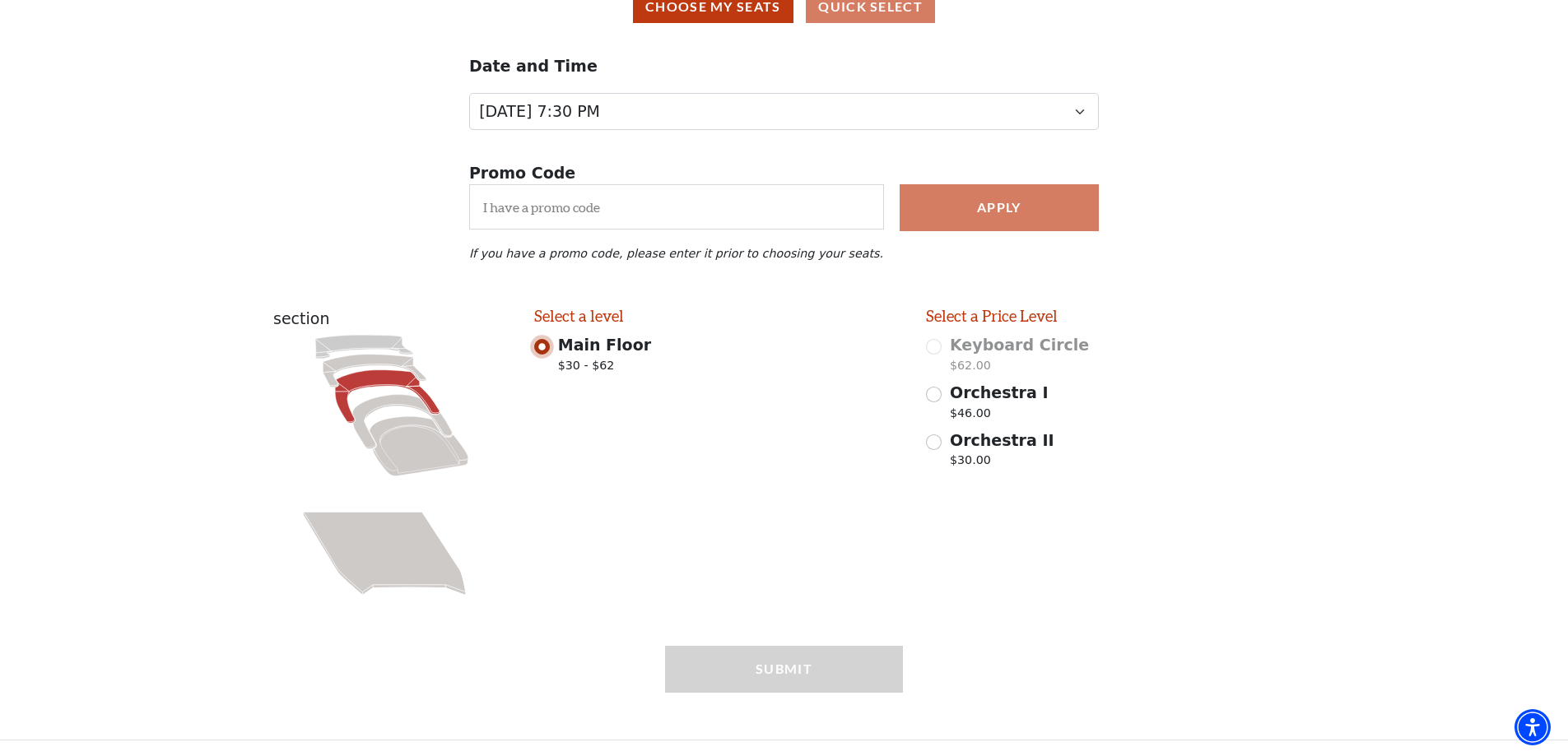
scroll to position [170, 0]
click at [933, 394] on input "Orchestra I $46.00" at bounding box center [933, 394] width 16 height 16
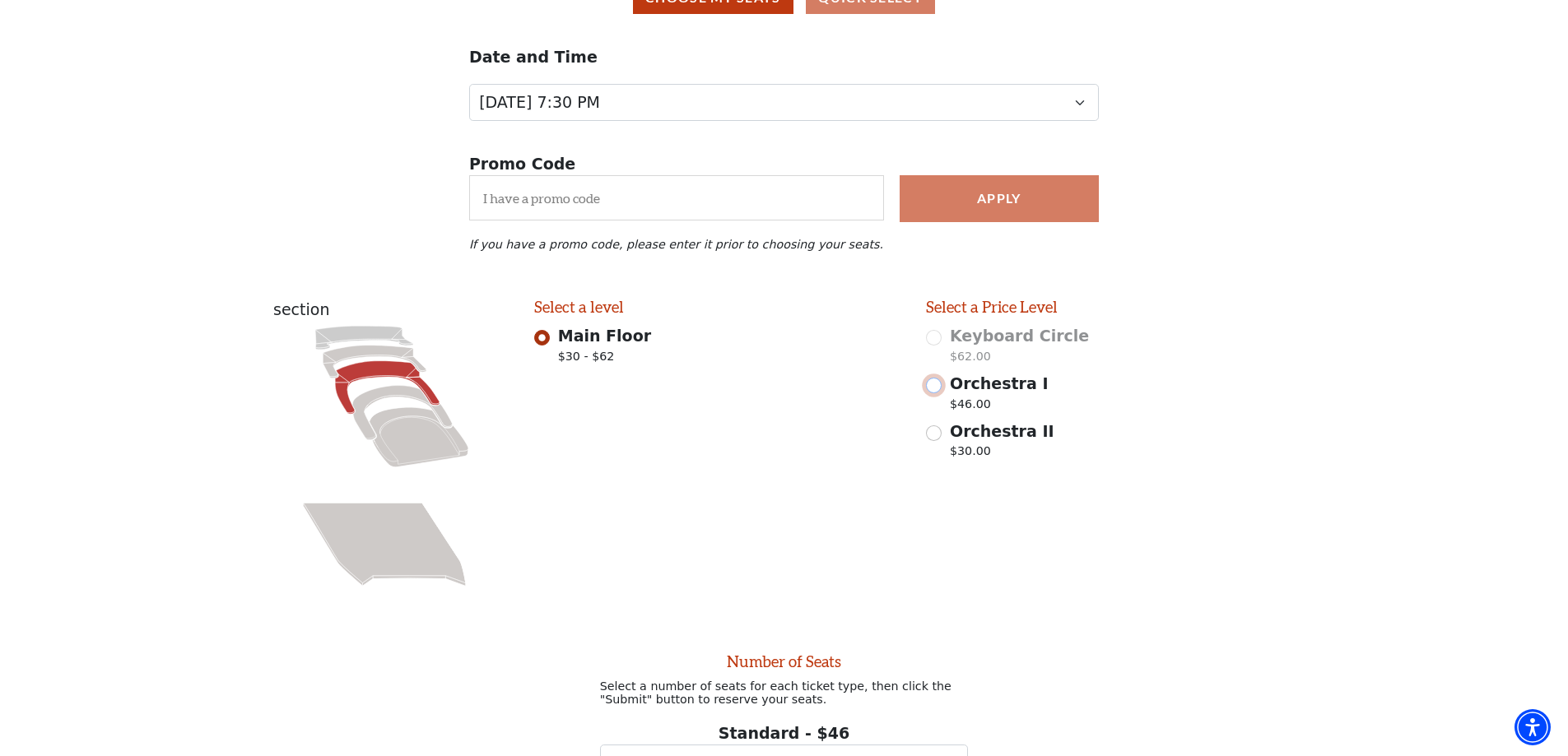
radio input "false"
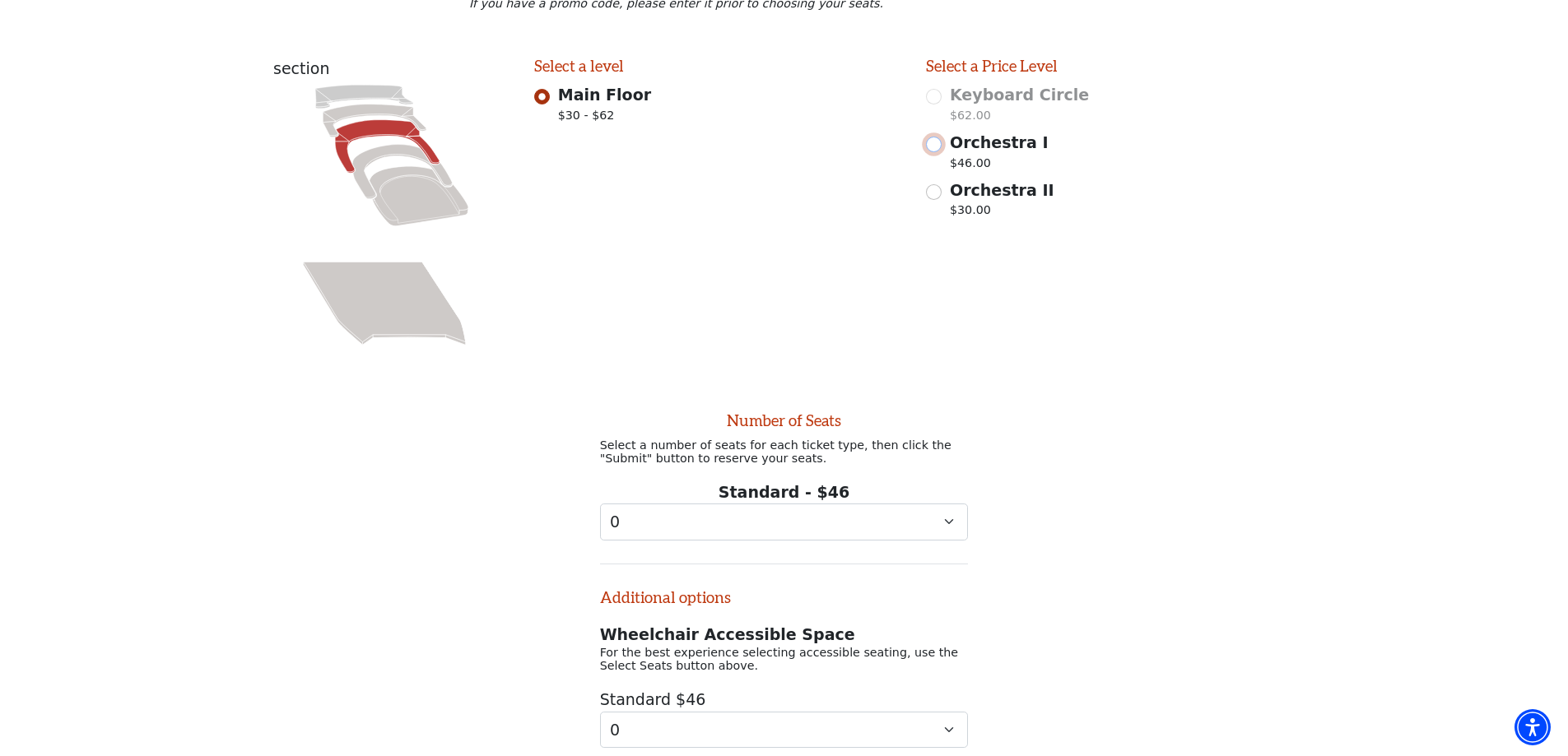
scroll to position [548, 0]
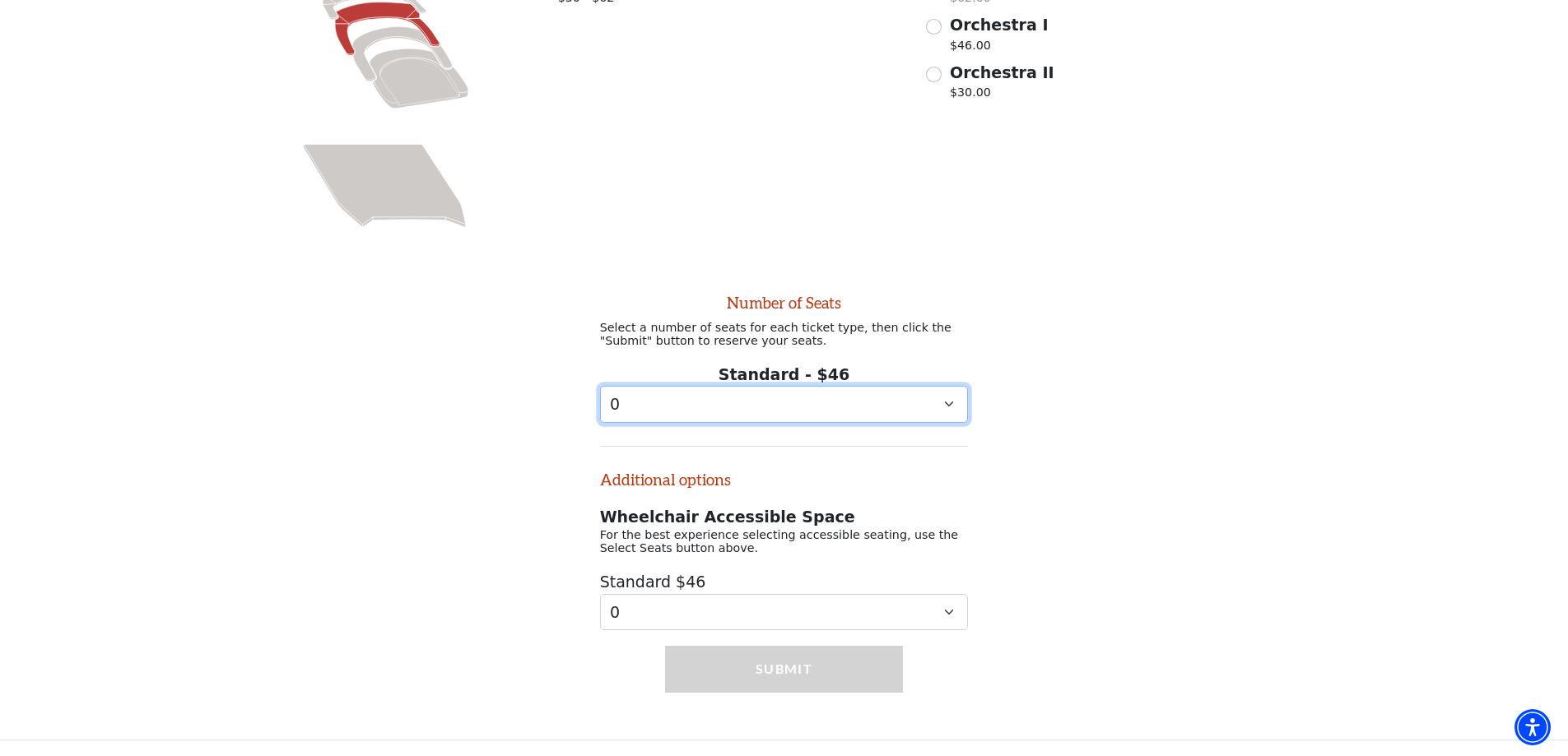
click at [945, 403] on select "0 1 2 3 4 5 6 7 8 9" at bounding box center [784, 404] width 368 height 37
select select "4"
click at [600, 386] on select "0 1 2 3 4 5 6 7 8 9" at bounding box center [784, 404] width 368 height 37
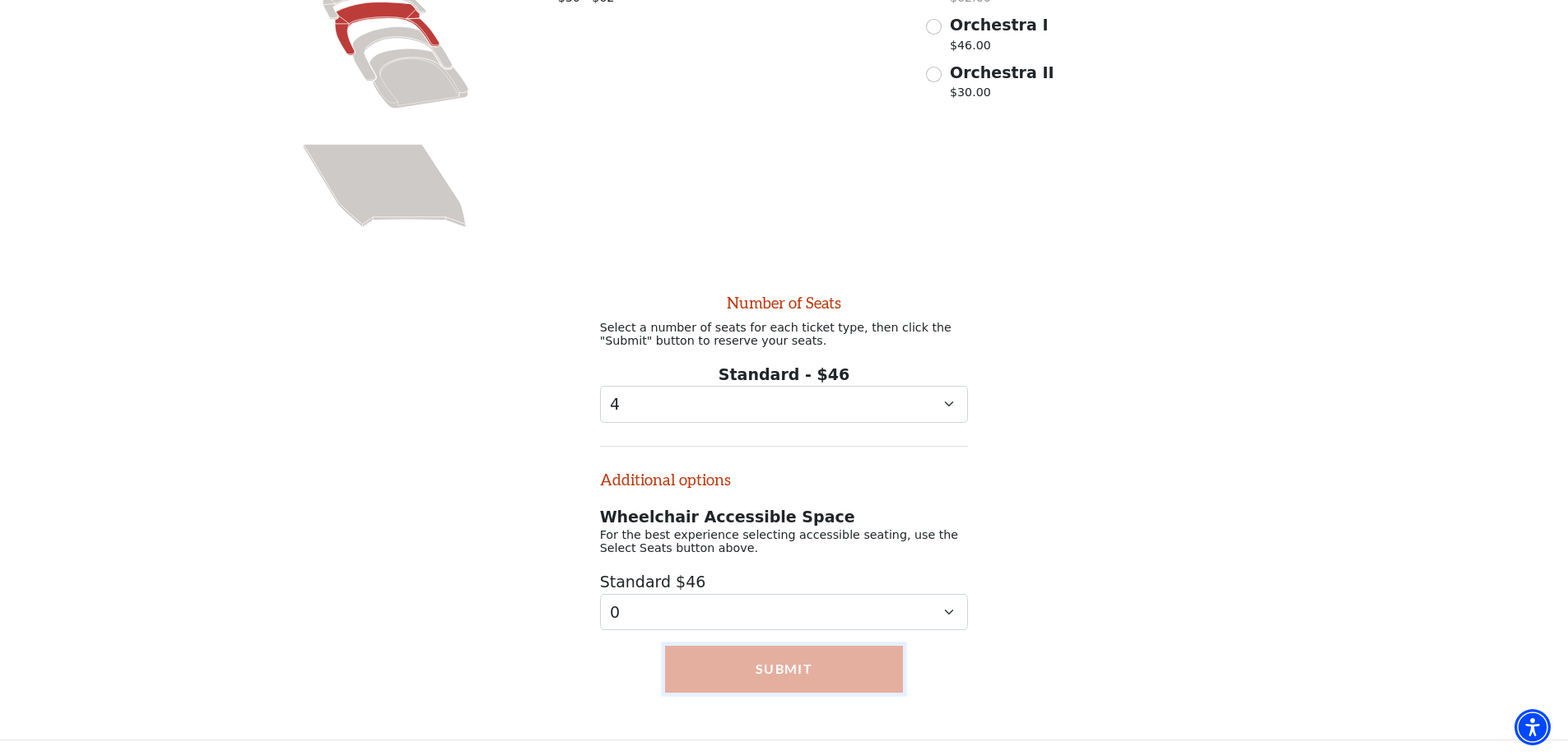
click at [779, 665] on button "Submit" at bounding box center [784, 669] width 238 height 46
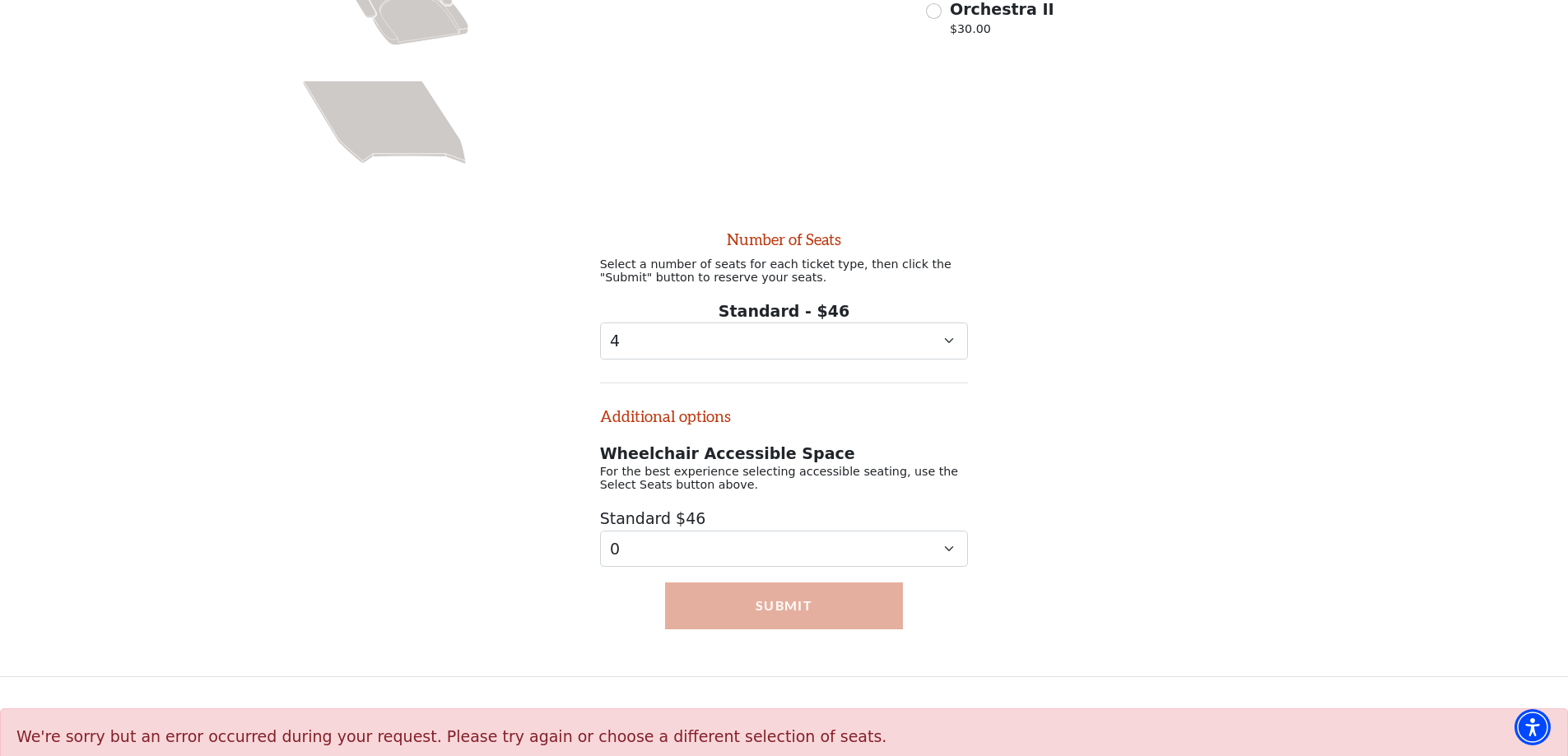
scroll to position [636, 0]
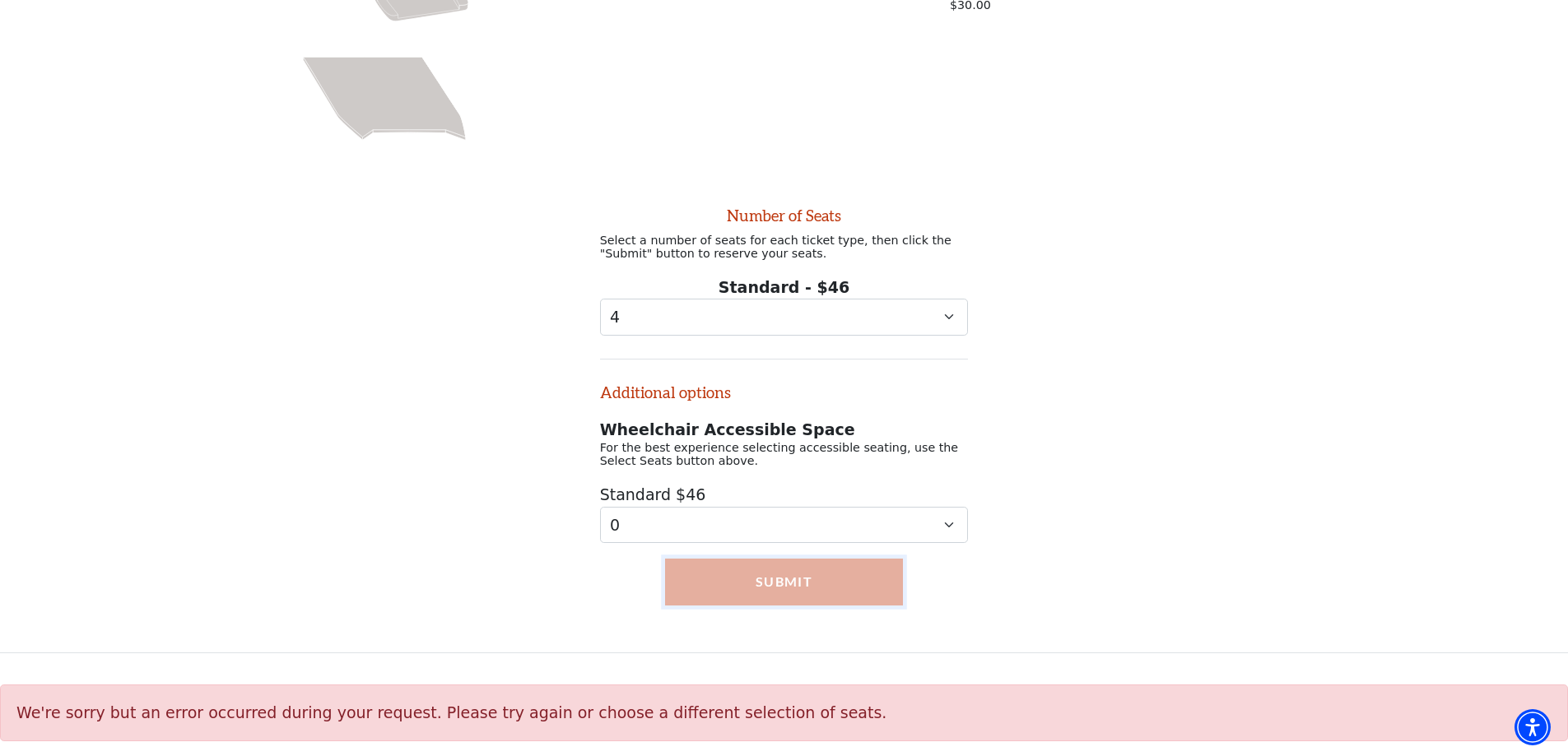
click at [797, 586] on button "Submit" at bounding box center [784, 581] width 238 height 46
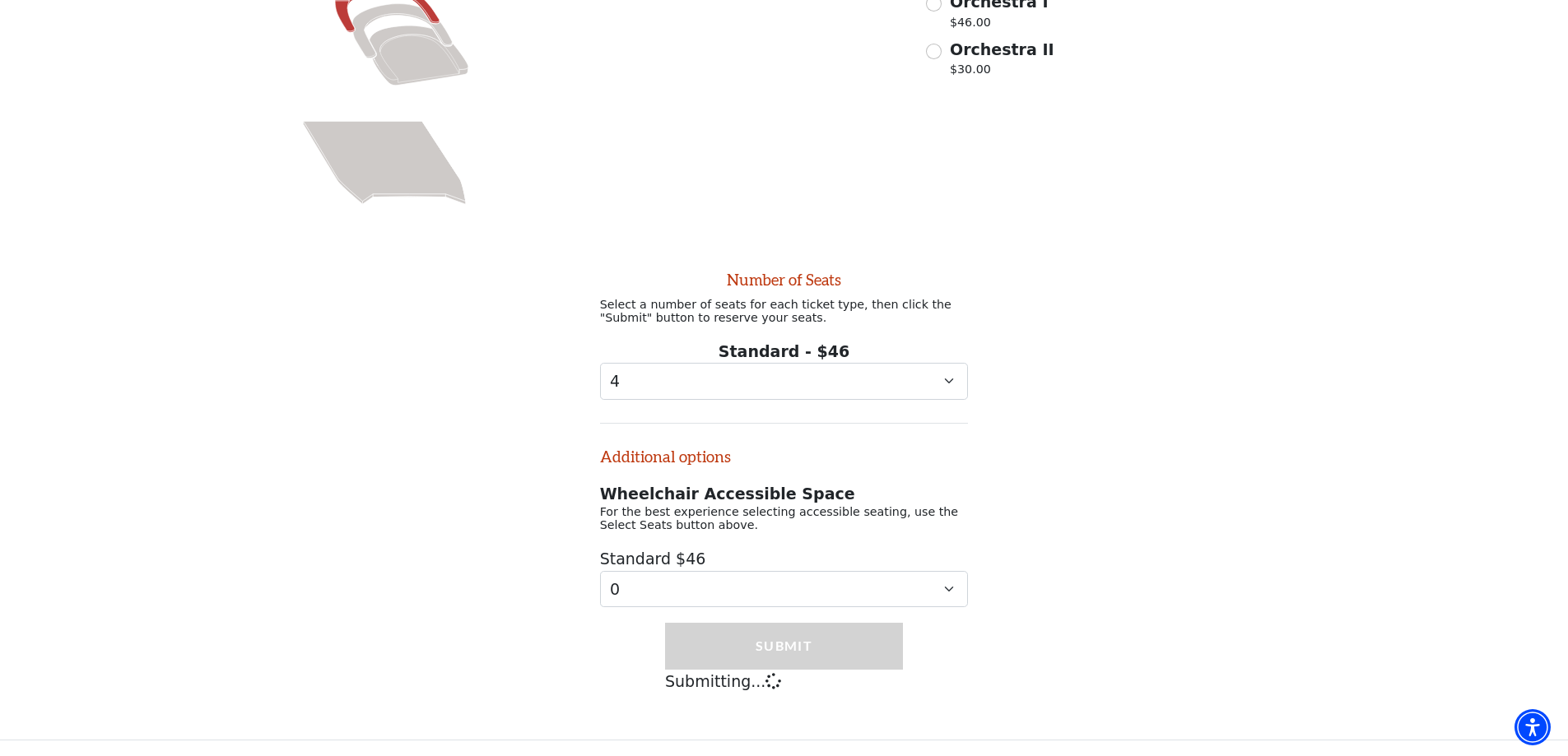
scroll to position [571, 0]
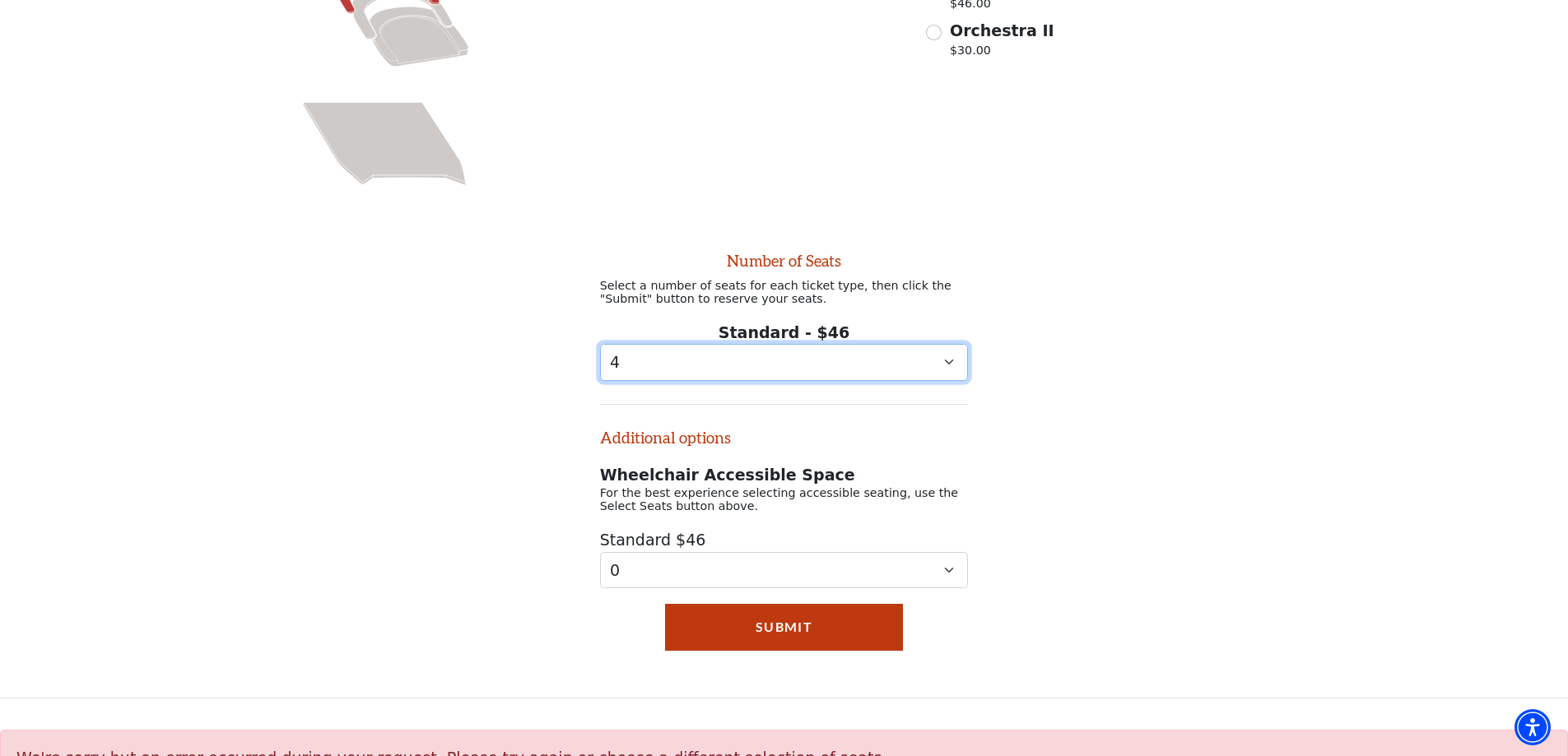
click at [944, 376] on select "0 1 2 3 4 5 6 7 8 9" at bounding box center [784, 362] width 368 height 37
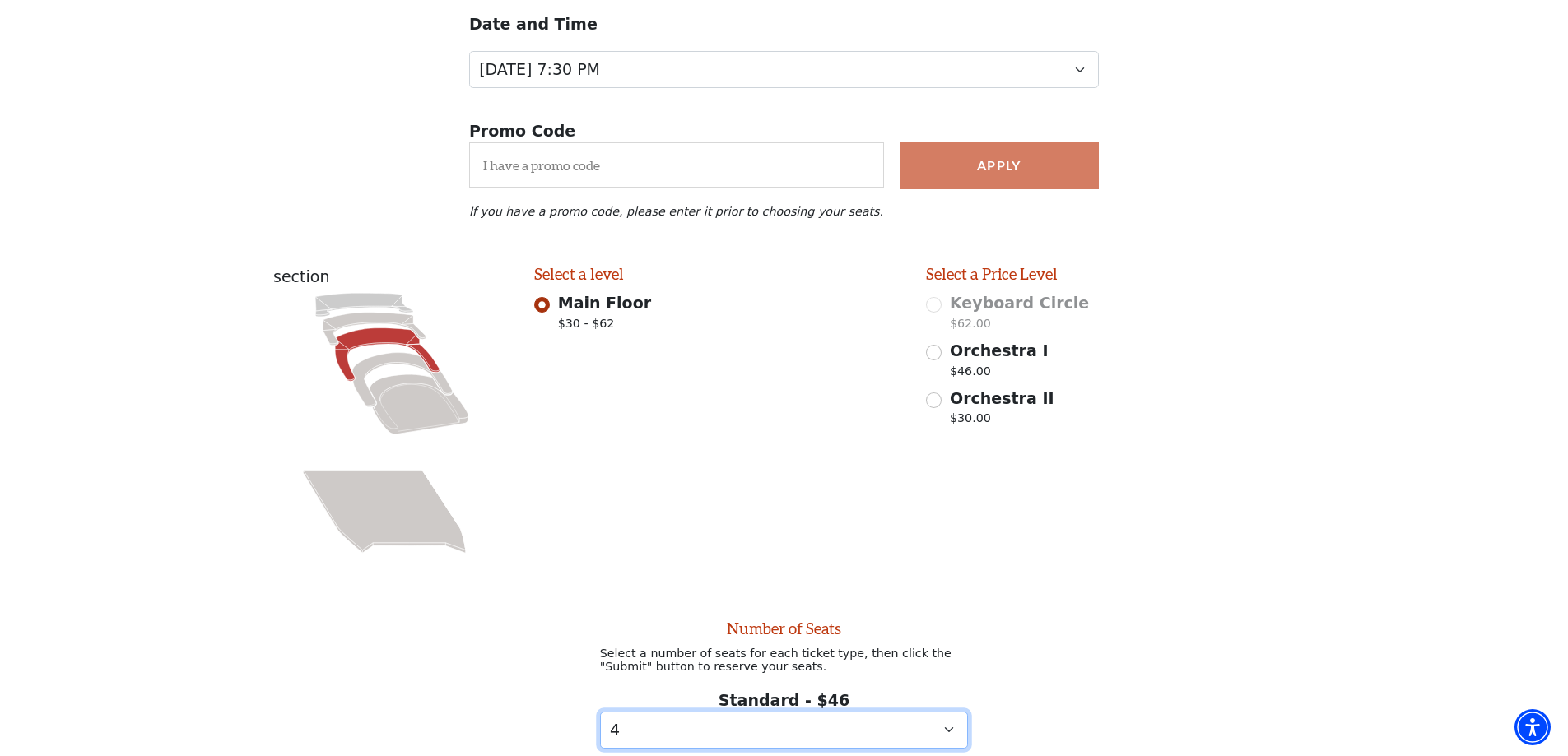
scroll to position [160, 0]
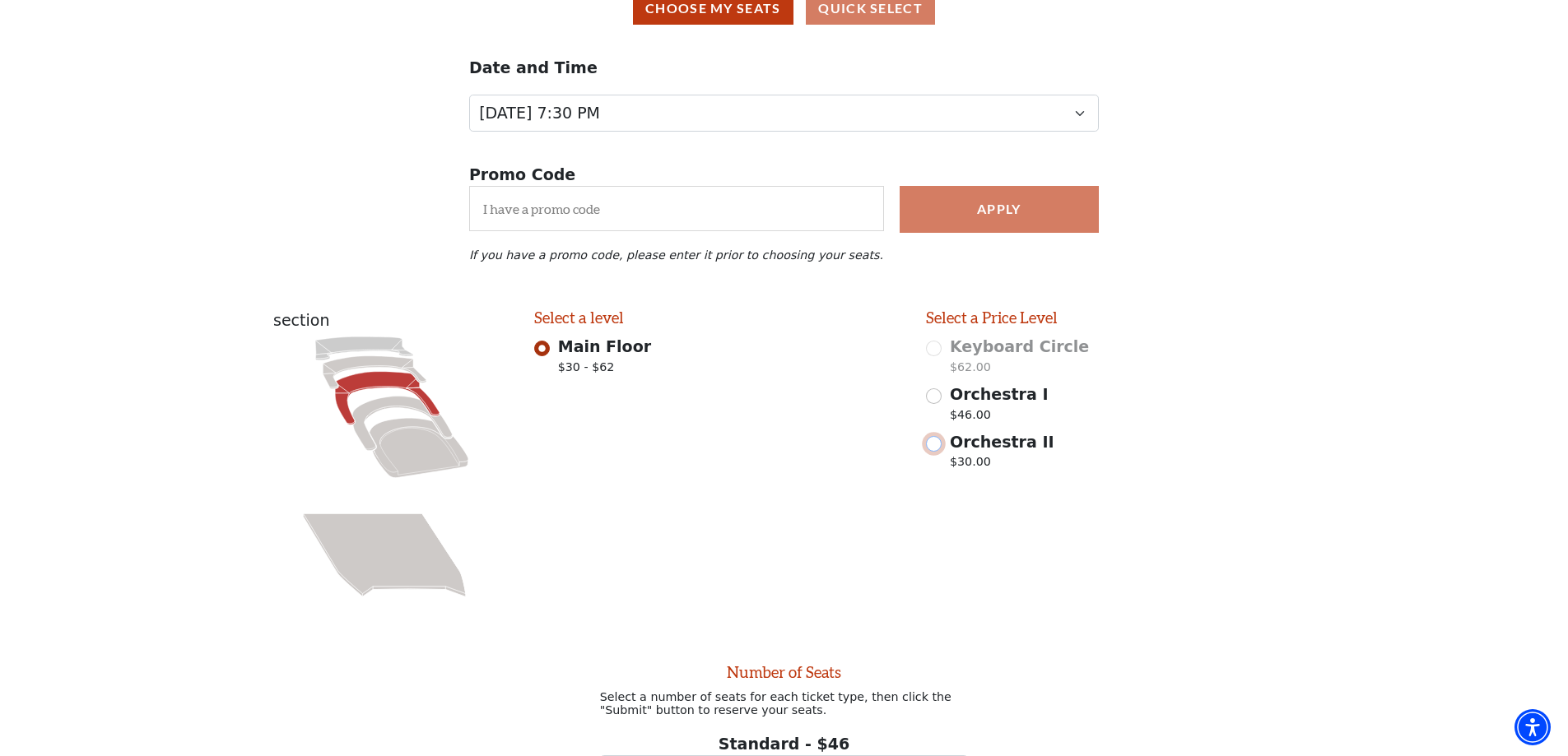
click at [931, 452] on input "Orchestra II $30.00" at bounding box center [933, 444] width 16 height 16
radio input "true"
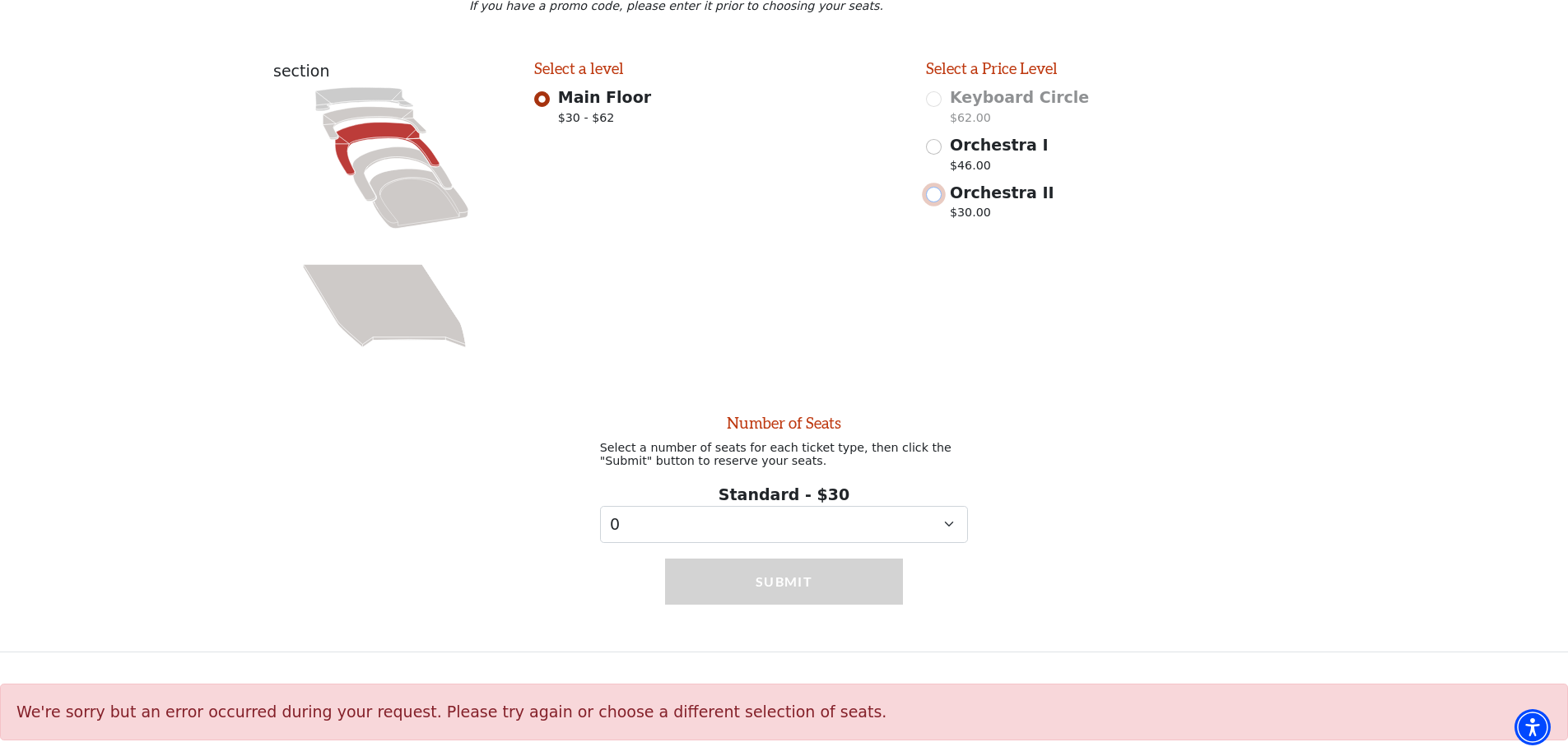
scroll to position [423, 0]
click at [943, 527] on select "0 1 2 3 4 5 6 7 8 9" at bounding box center [784, 524] width 368 height 37
select select "4"
click at [600, 506] on select "0 1 2 3 4 5 6 7 8 9" at bounding box center [784, 524] width 368 height 37
click at [787, 585] on button "Submit" at bounding box center [784, 581] width 238 height 46
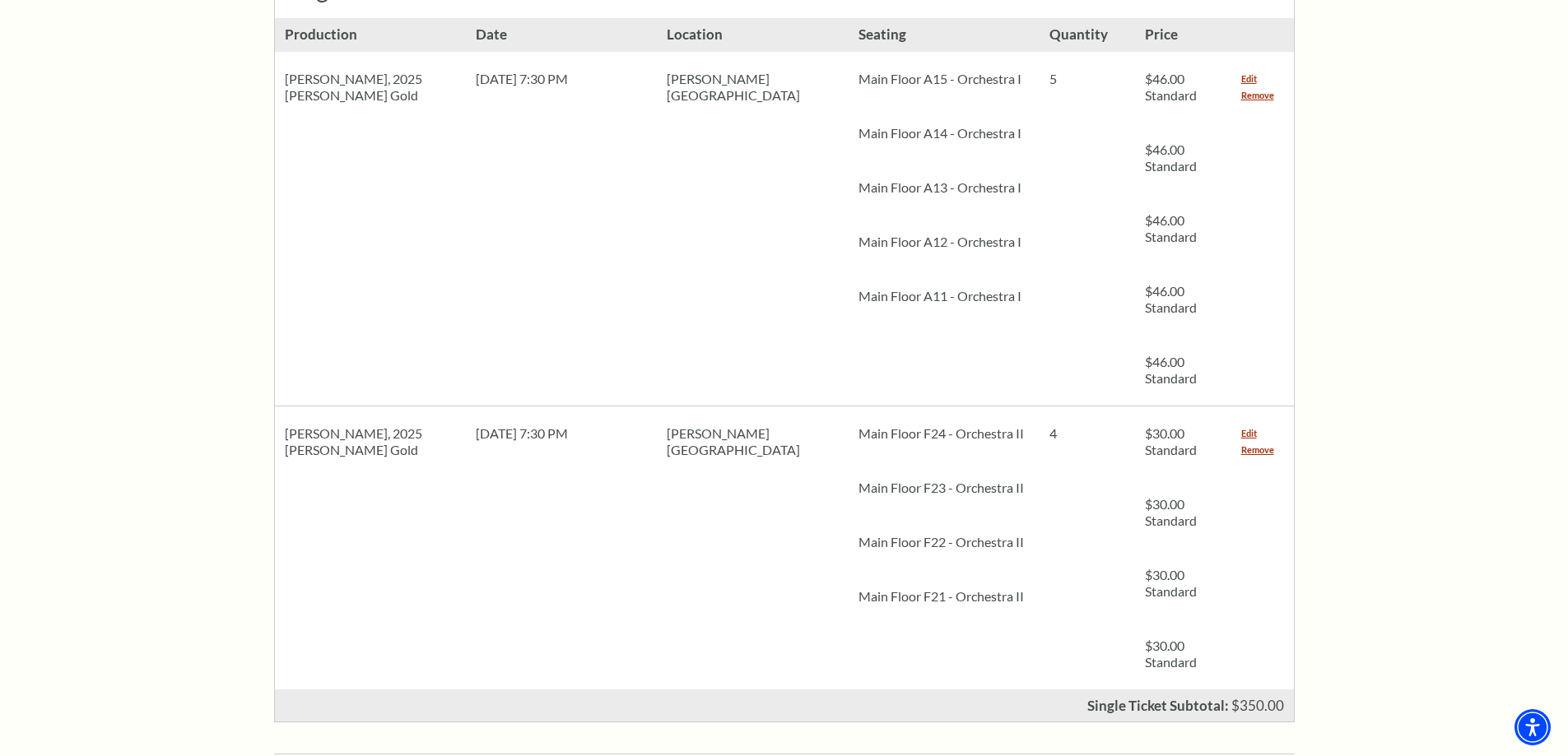
scroll to position [823, 0]
click at [1257, 441] on link "Remove" at bounding box center [1258, 449] width 33 height 16
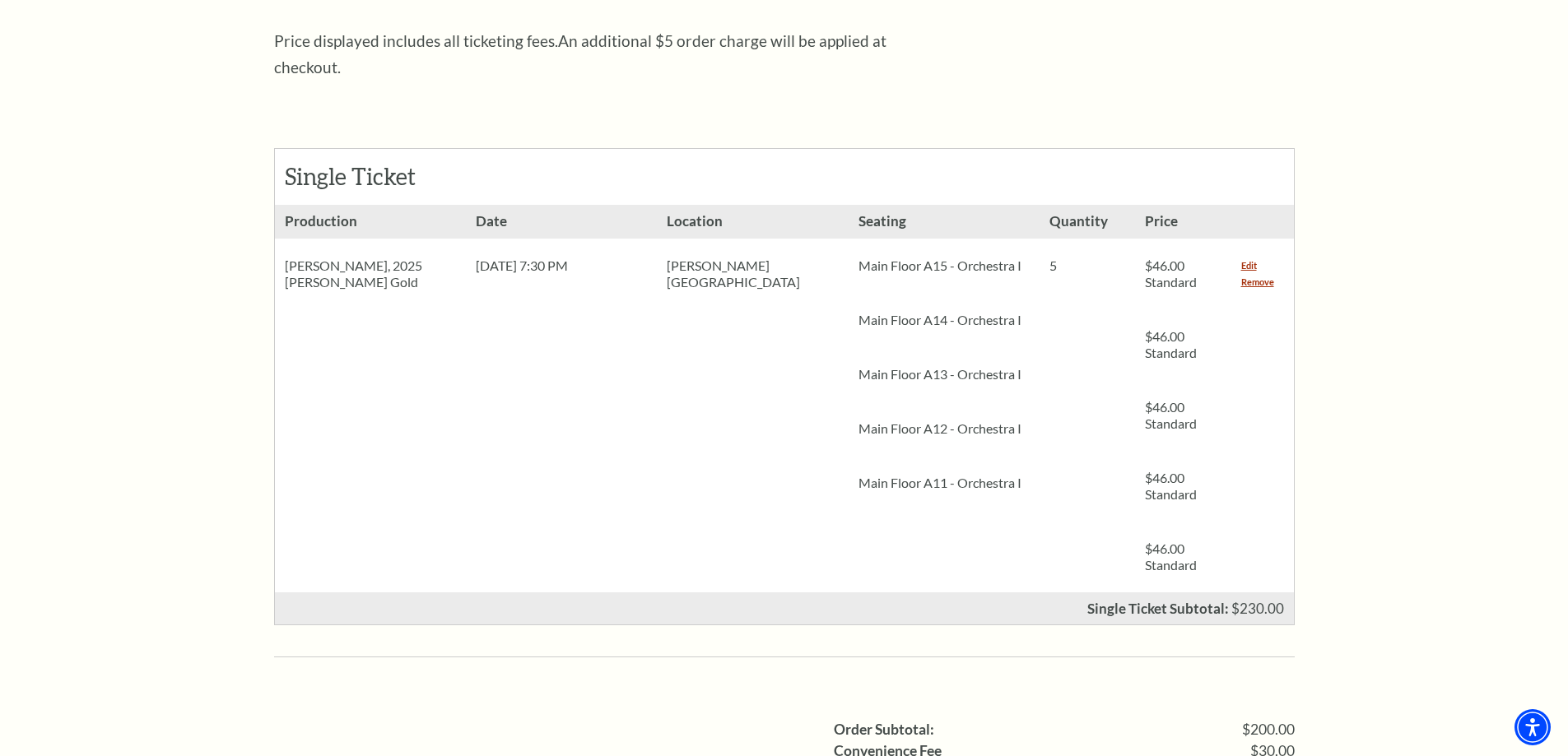
scroll to position [988, 0]
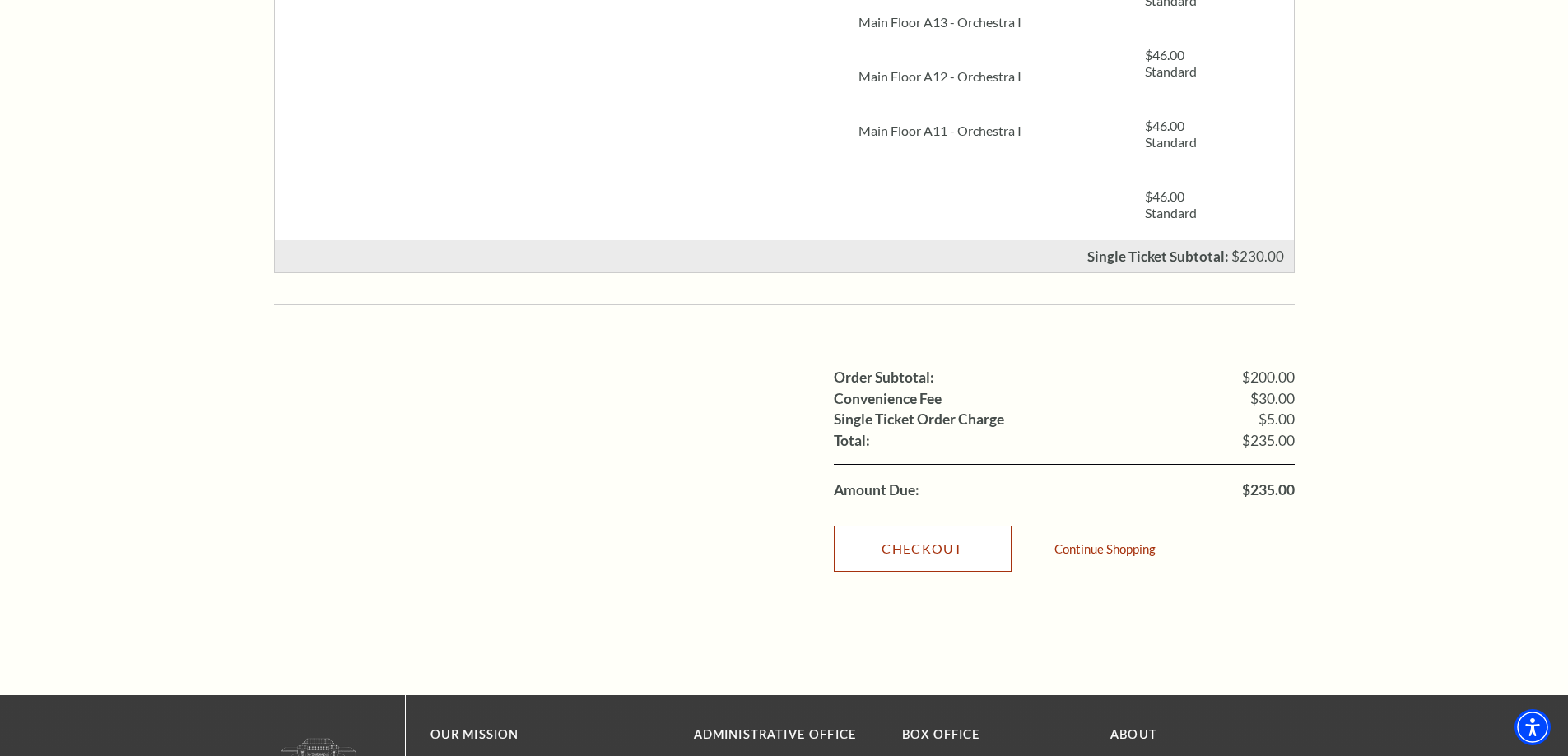
click at [933, 526] on link "Checkout" at bounding box center [923, 548] width 178 height 46
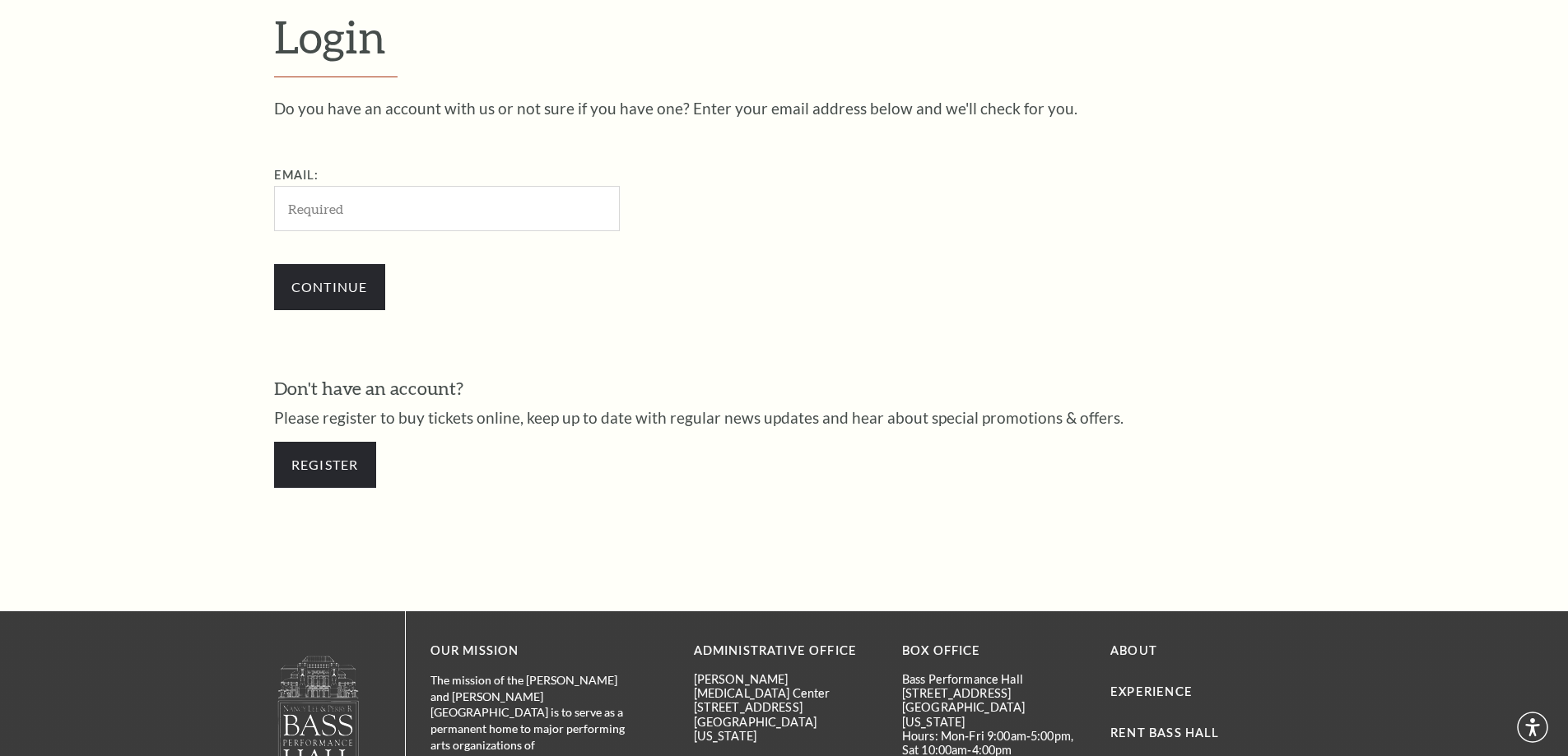
scroll to position [551, 0]
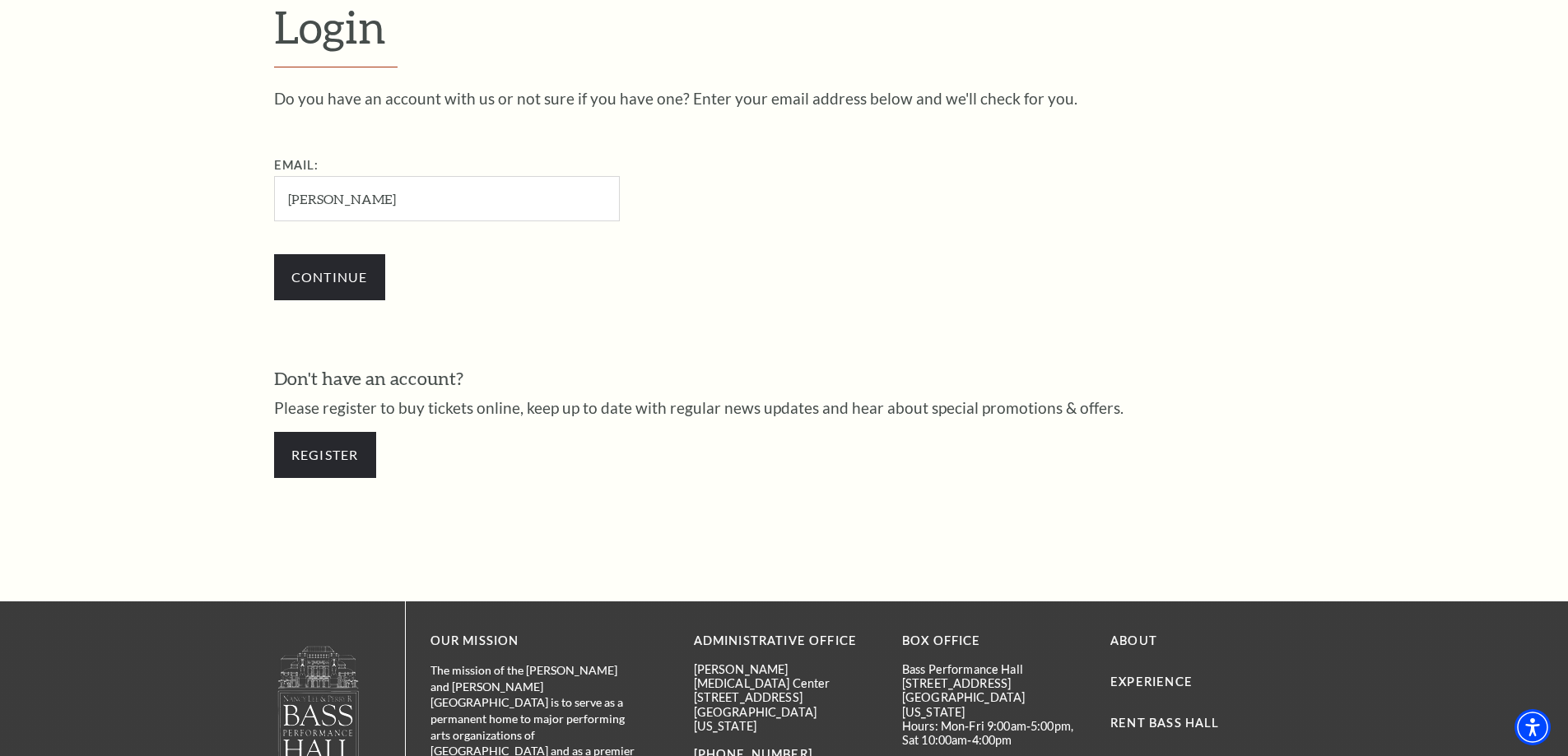
type input "[EMAIL_ADDRESS][DOMAIN_NAME]"
click at [347, 270] on input "Continue" at bounding box center [330, 277] width 111 height 46
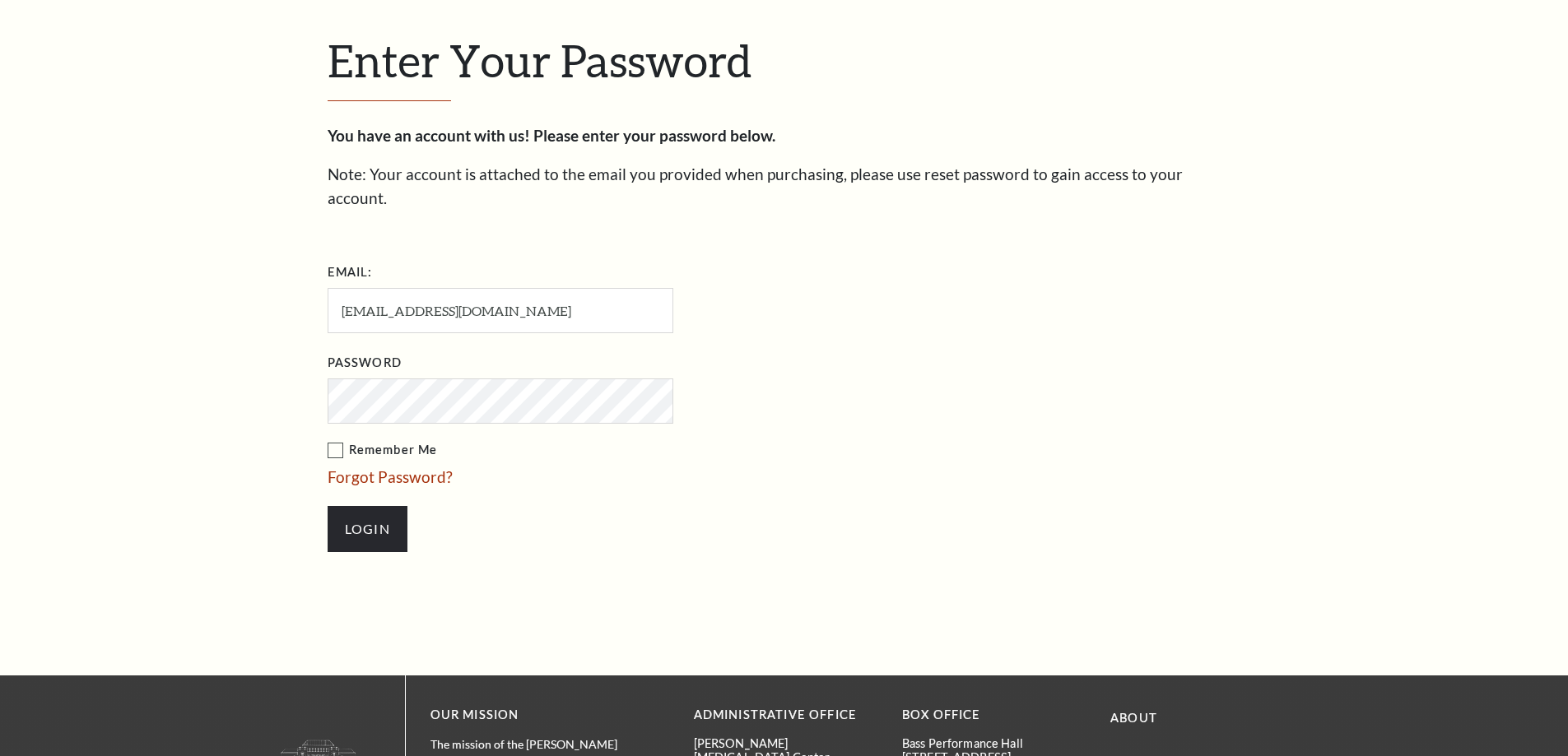
scroll to position [567, 0]
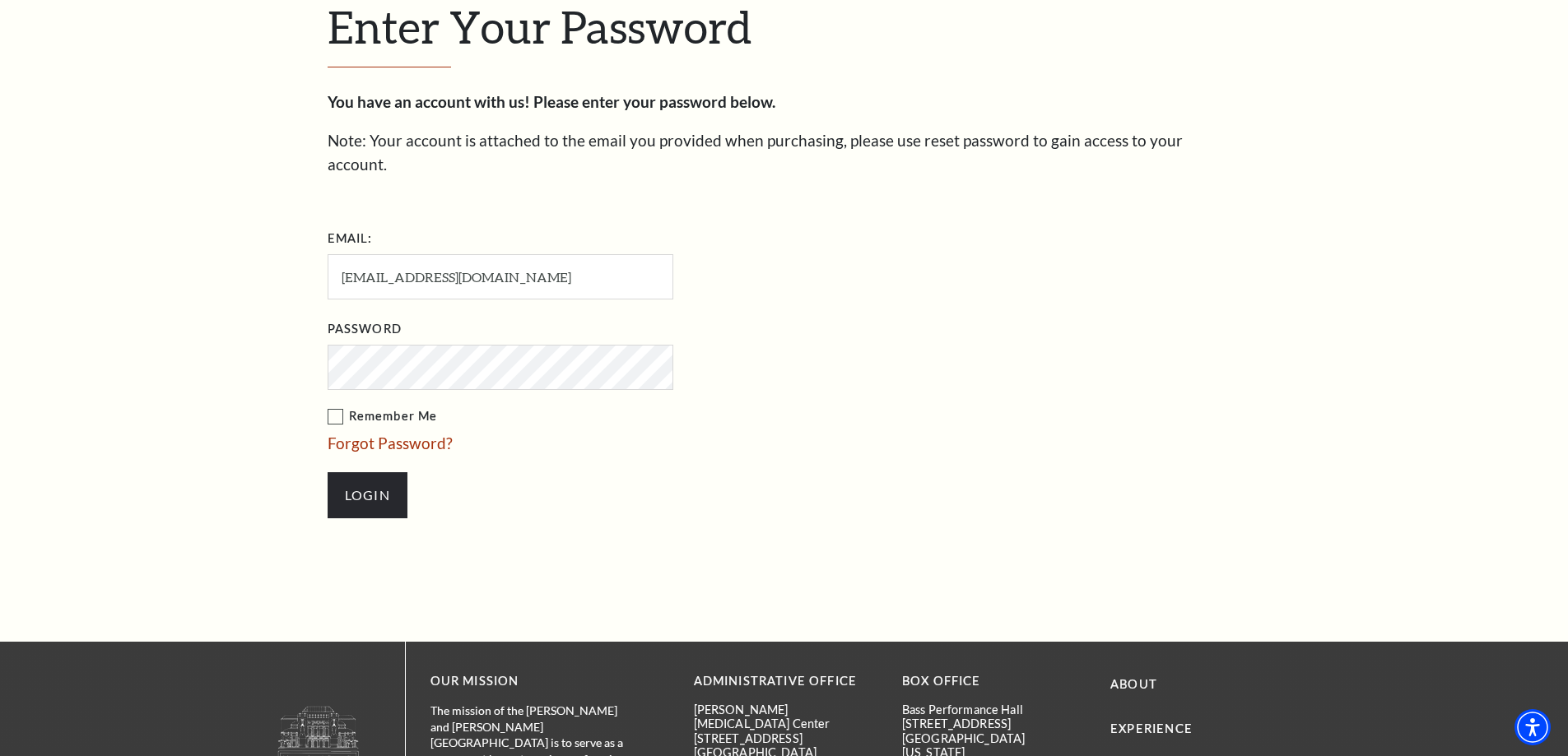
click at [328, 472] on input "Login" at bounding box center [368, 495] width 80 height 46
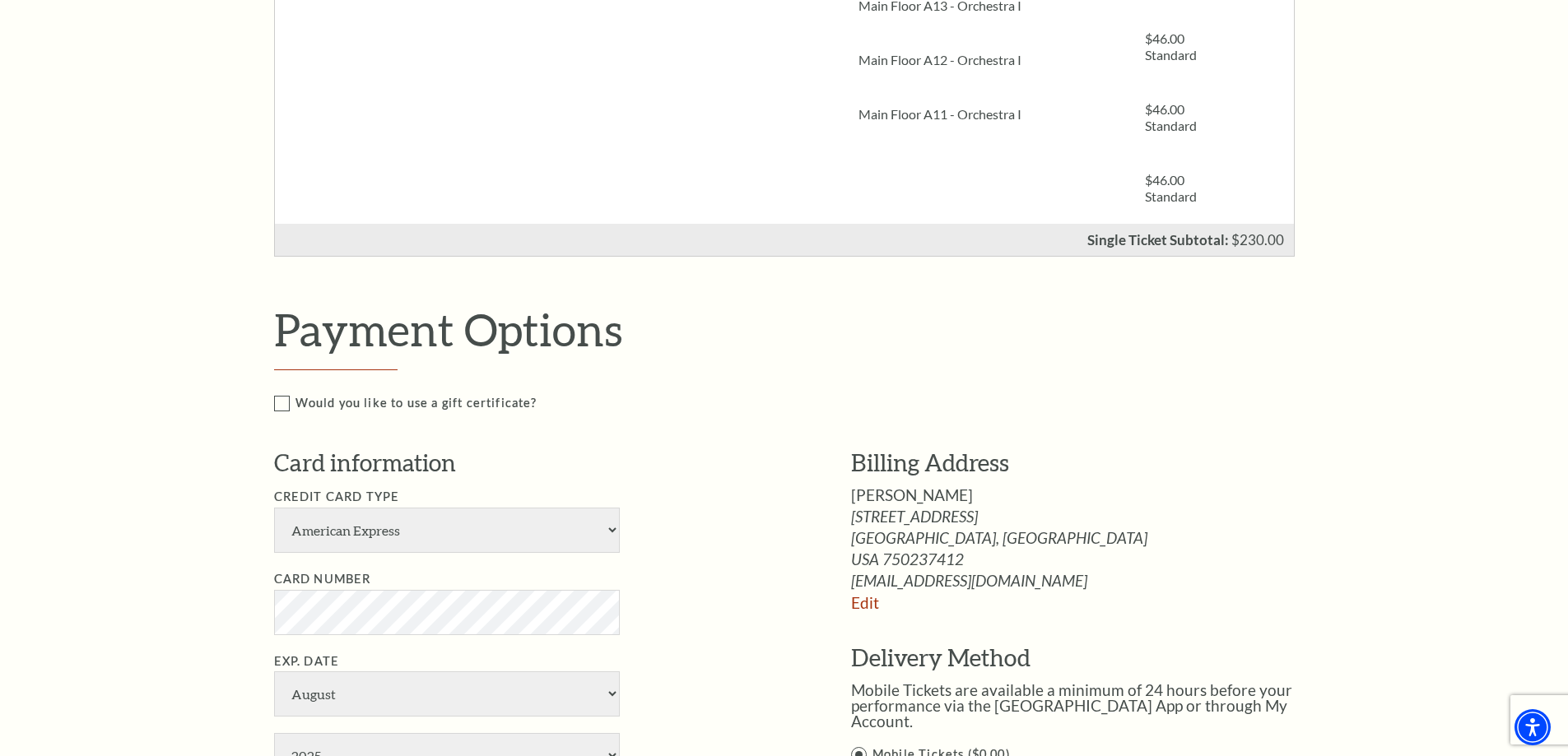
scroll to position [740, 0]
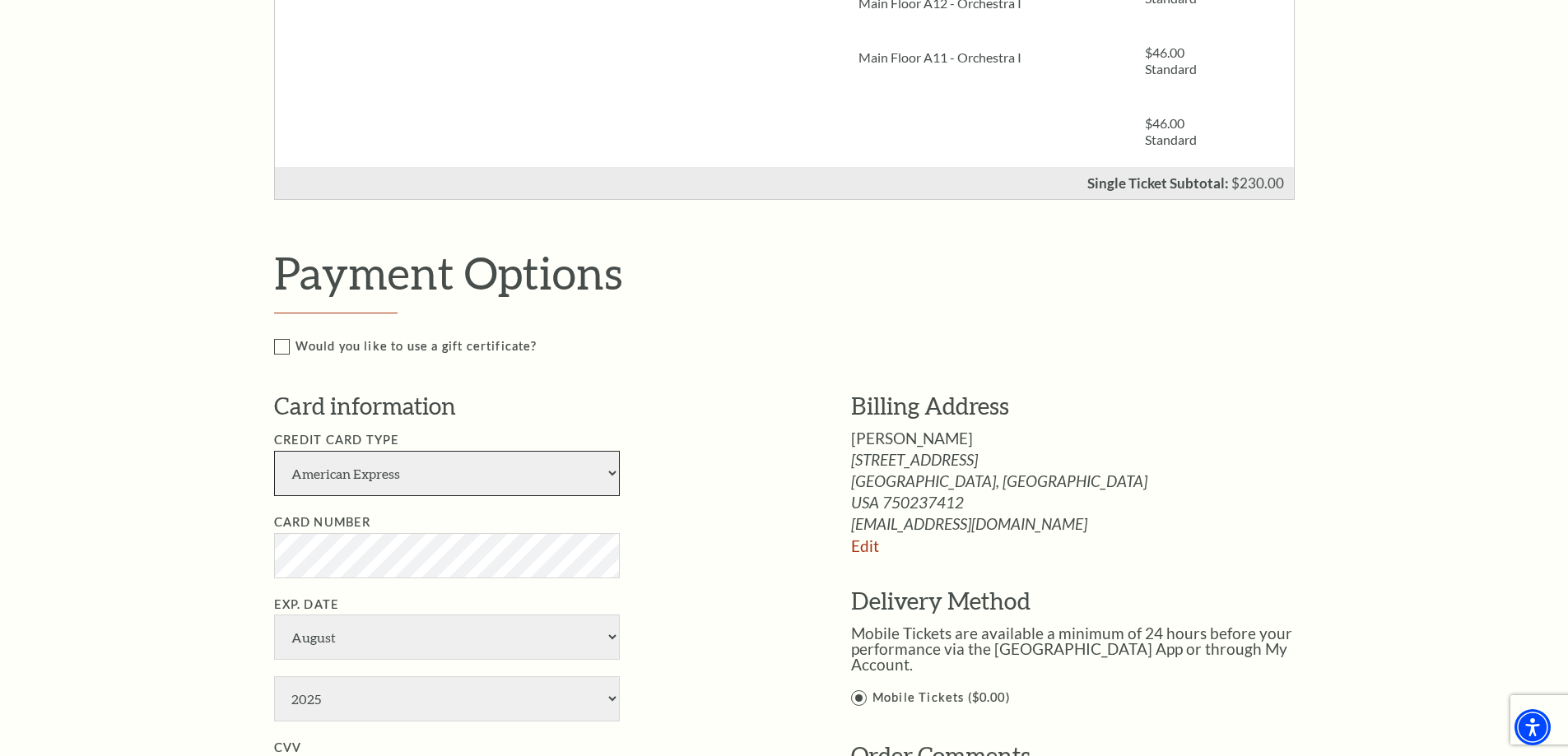
click at [472, 480] on select "American Express Visa Master Card Discover" at bounding box center [447, 473] width 346 height 45
select select "25"
click at [274, 451] on select "American Express Visa Master Card Discover" at bounding box center [447, 473] width 346 height 45
select select "7"
select select "2029"
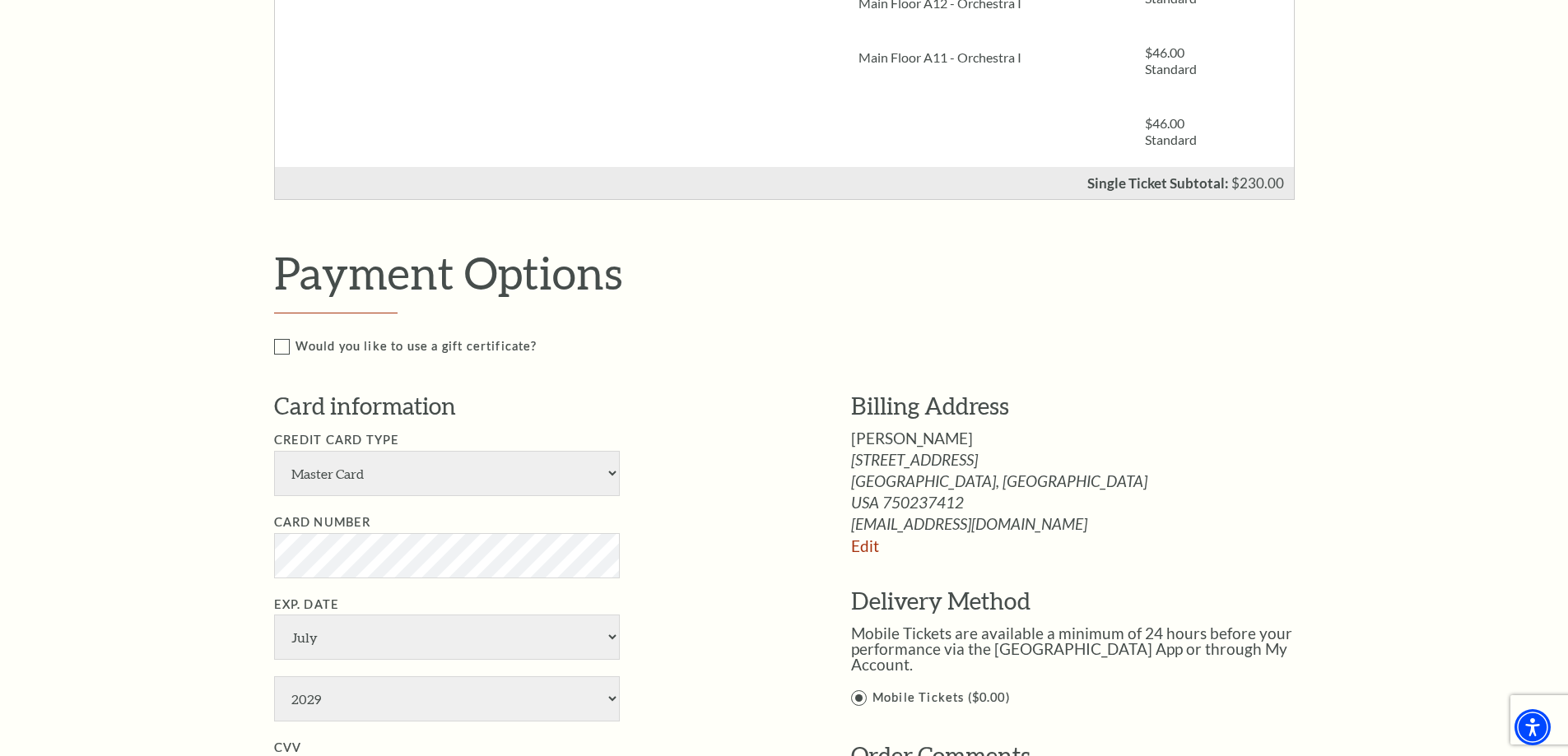
type input "451"
type input "Jonathan Lee"
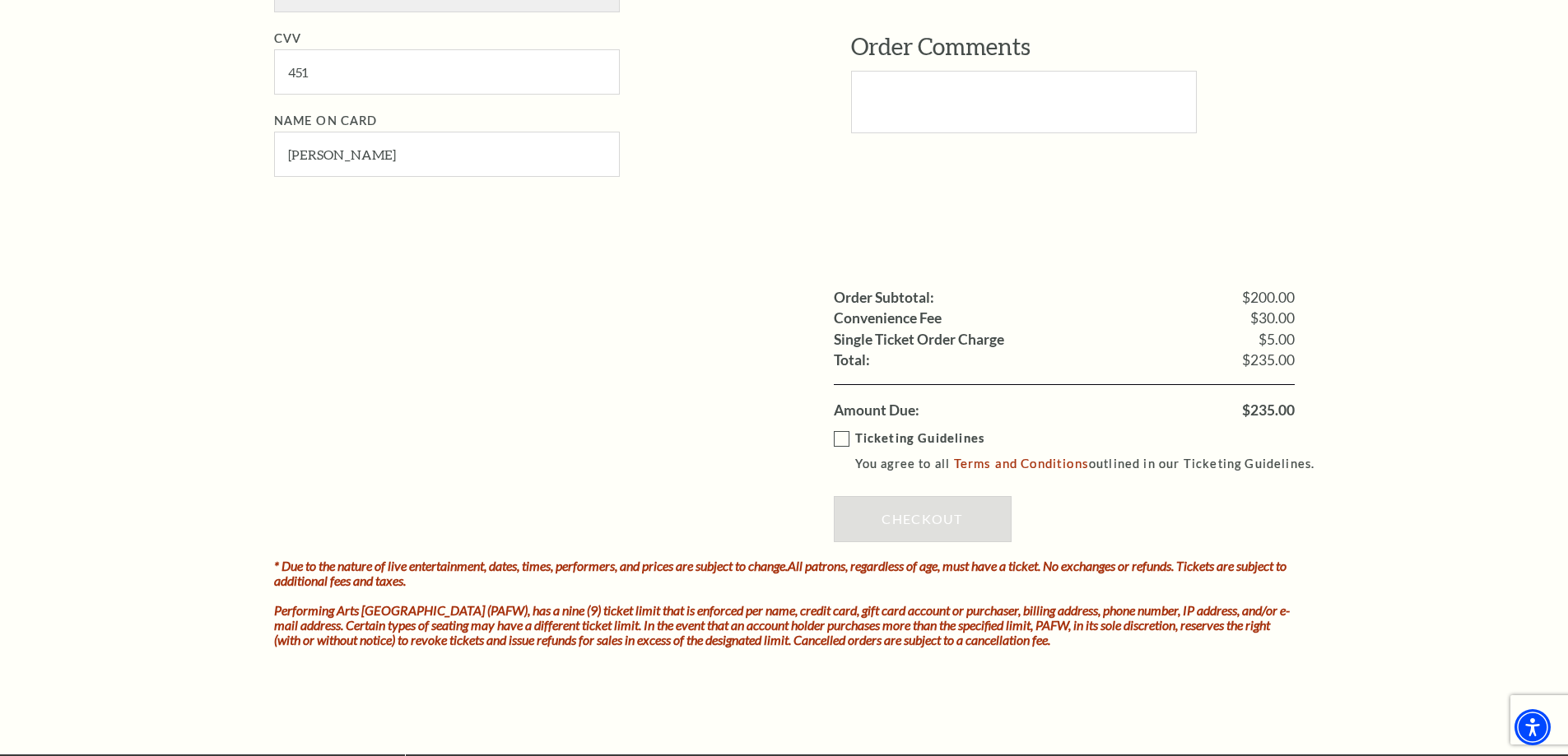
scroll to position [1482, 0]
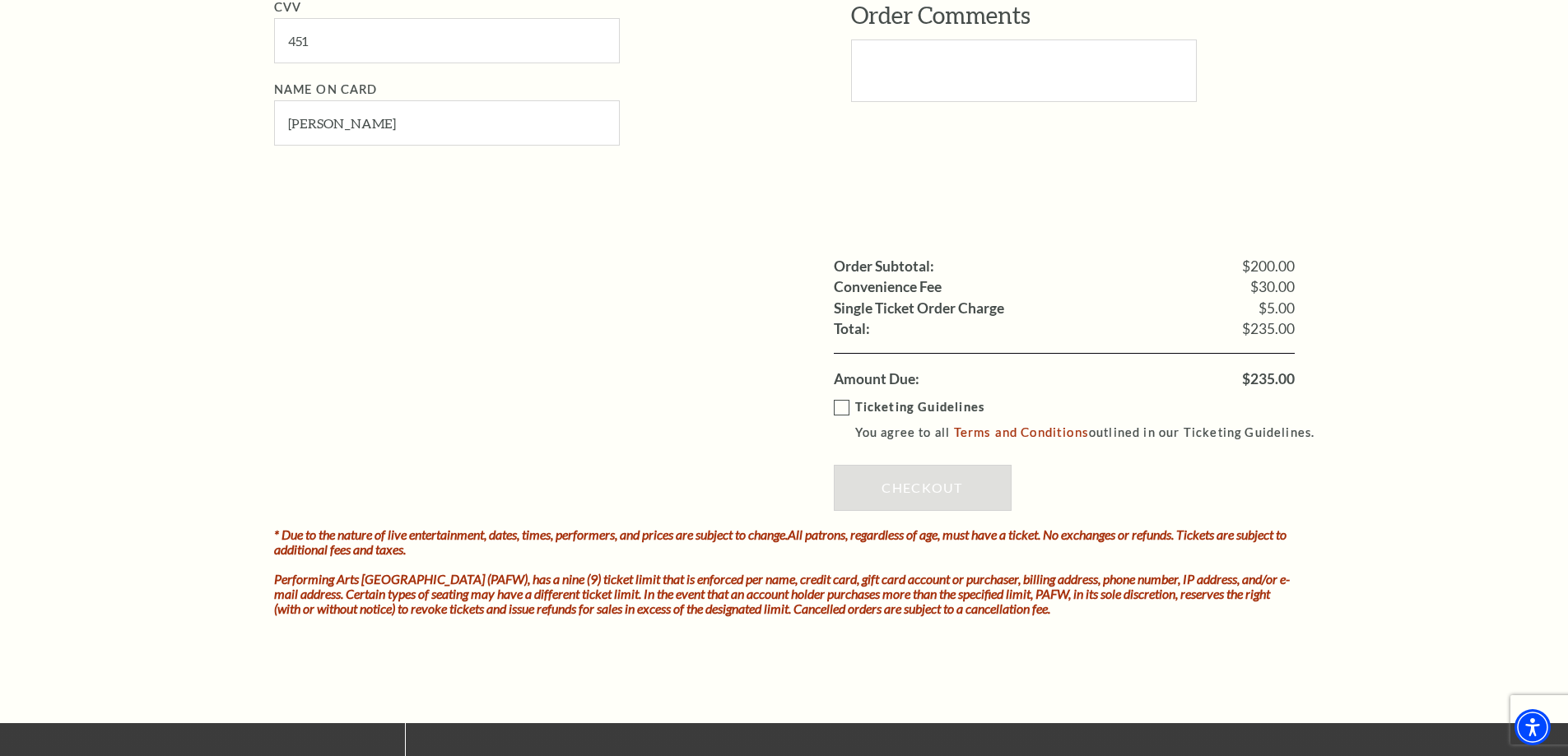
click at [842, 405] on label "Ticketing Guidelines You agree to all Terms and Conditions outlined in our Tick…" at bounding box center [1082, 420] width 496 height 45
click at [0, 0] on input "Ticketing Guidelines You agree to all Terms and Conditions outlined in our Tick…" at bounding box center [0, 0] width 0 height 0
click at [897, 481] on link "Checkout" at bounding box center [923, 488] width 178 height 46
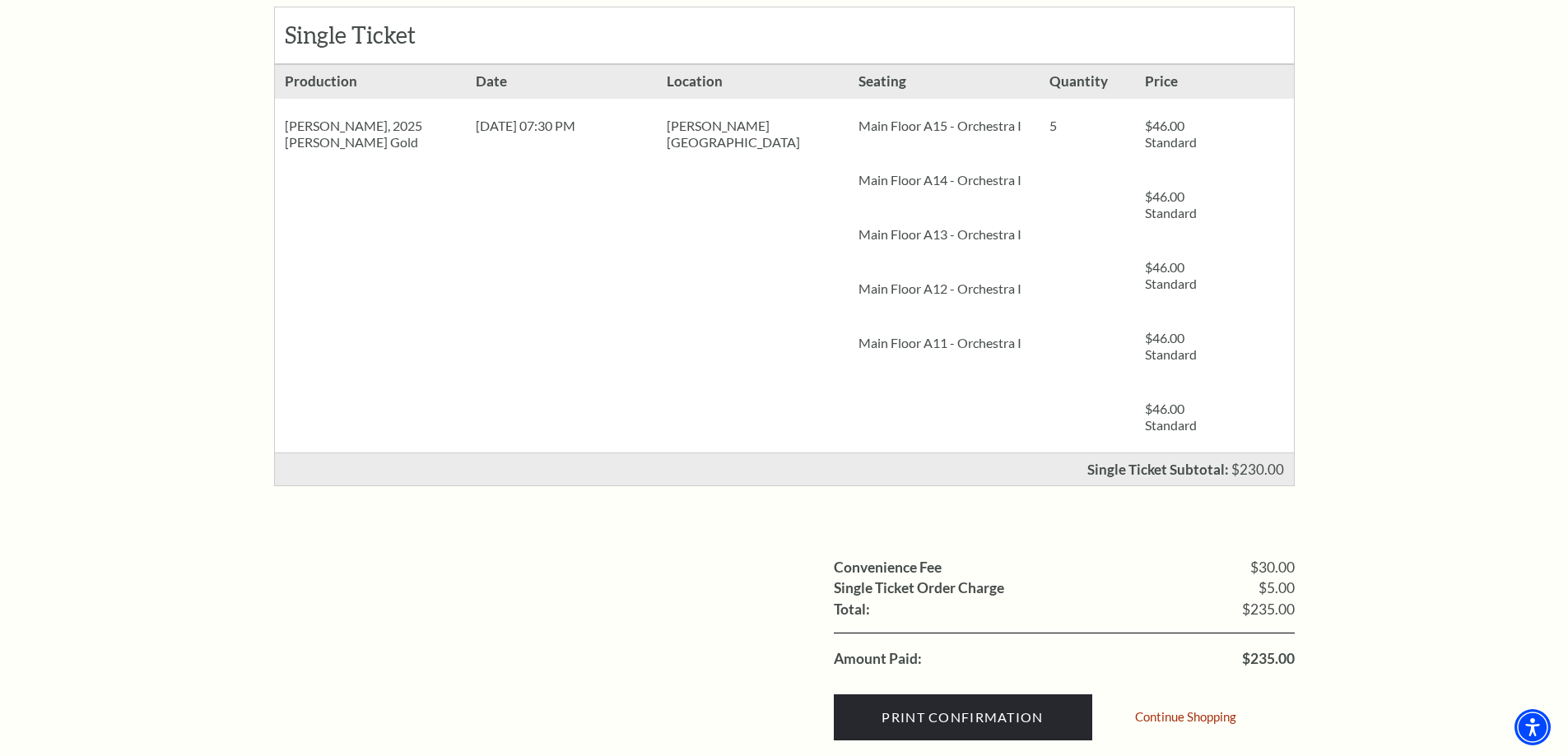
scroll to position [412, 0]
